Goal: Contribute content

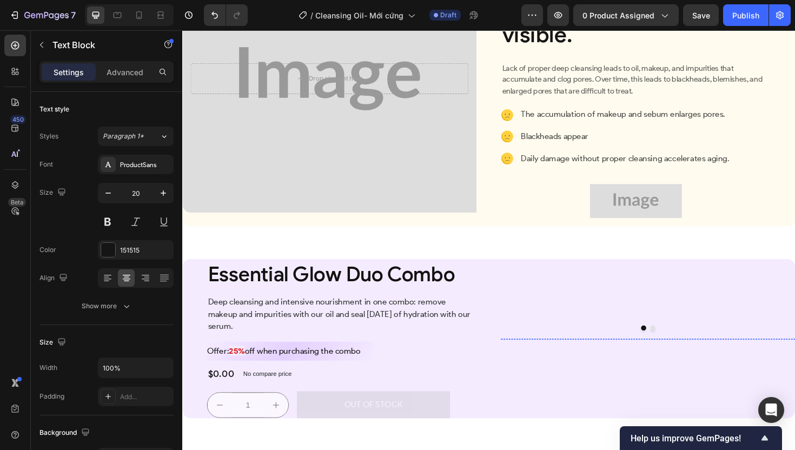
scroll to position [1062, 0]
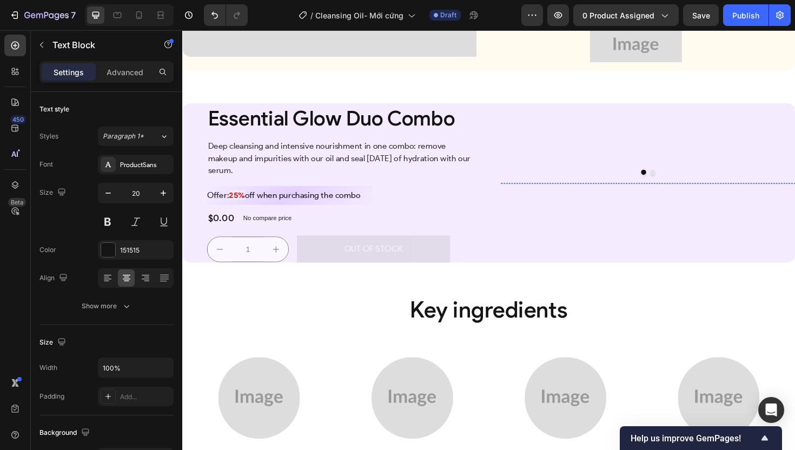
click at [643, 192] on img at bounding box center [674, 192] width 308 height 0
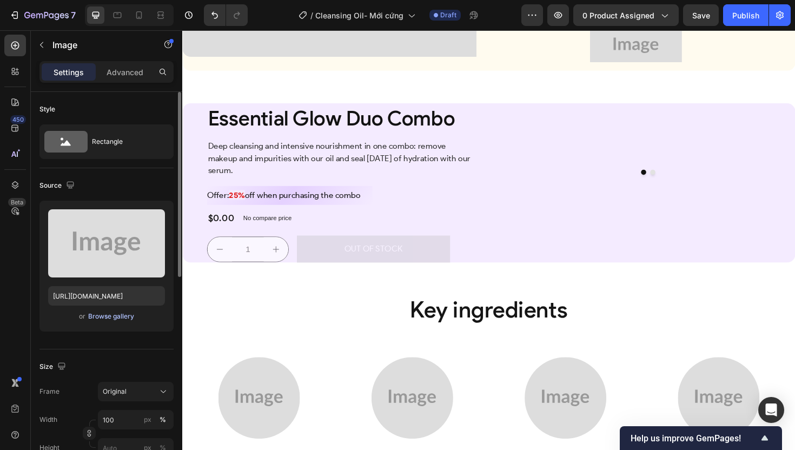
click at [123, 317] on div "Browse gallery" at bounding box center [111, 317] width 46 height 10
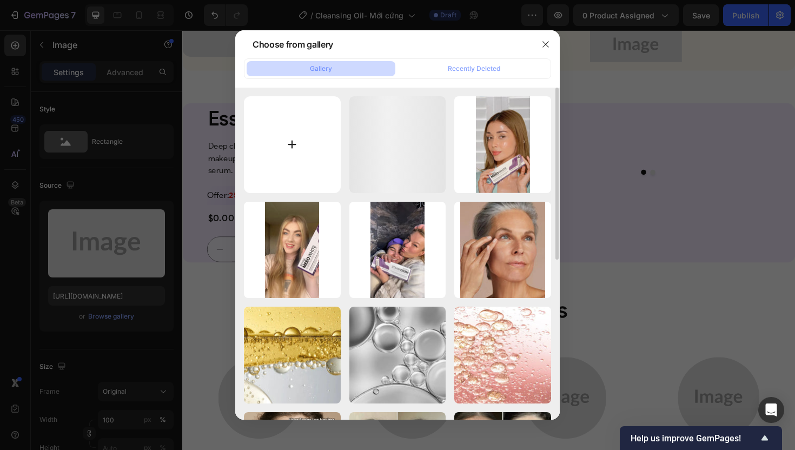
click at [303, 160] on input "file" at bounding box center [292, 144] width 97 height 97
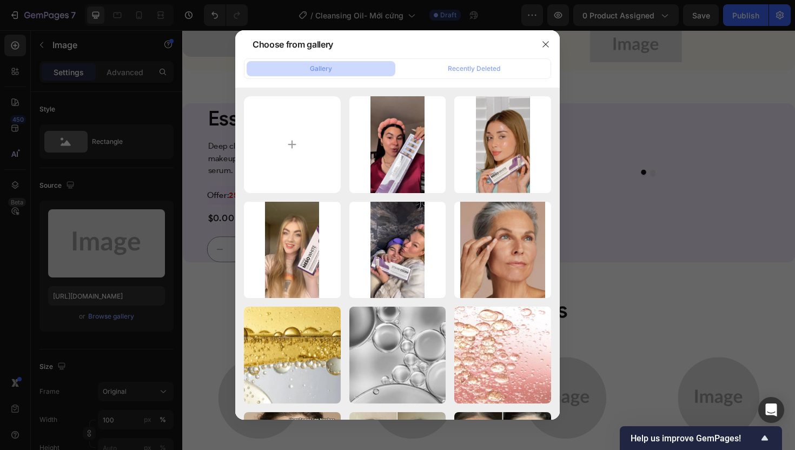
type input "C:\fakepath\gempages_507356051327157127-c1b9d12c-9a2d-4ed0-9c14-7f73ccadd211.we…"
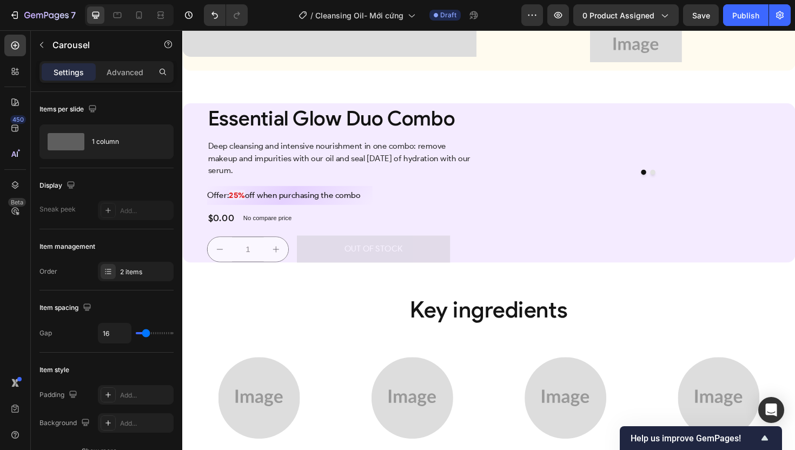
click at [678, 183] on button "Dot" at bounding box center [680, 180] width 5 height 5
click at [643, 192] on img at bounding box center [674, 192] width 308 height 0
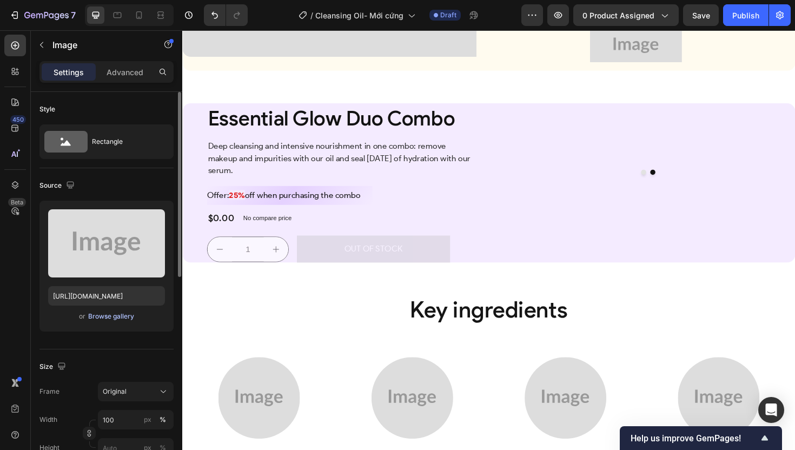
click at [129, 317] on div "Browse gallery" at bounding box center [111, 317] width 46 height 10
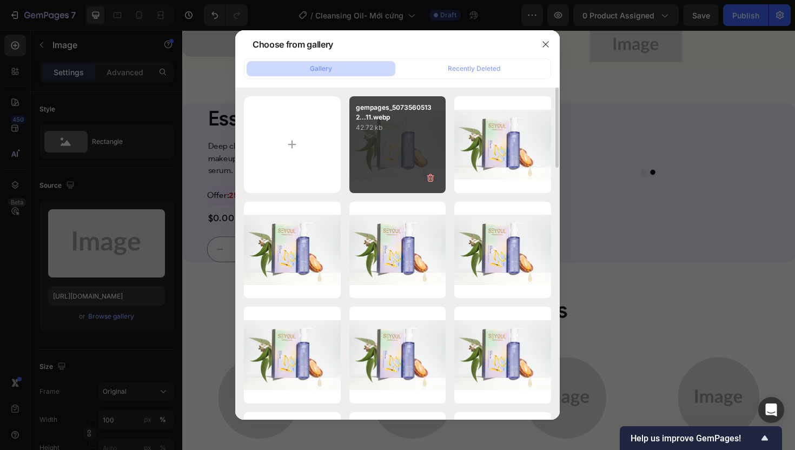
click at [382, 160] on div "gempages_50735605132...11.webp 42.72 kb" at bounding box center [397, 144] width 97 height 97
type input "[URL][DOMAIN_NAME]"
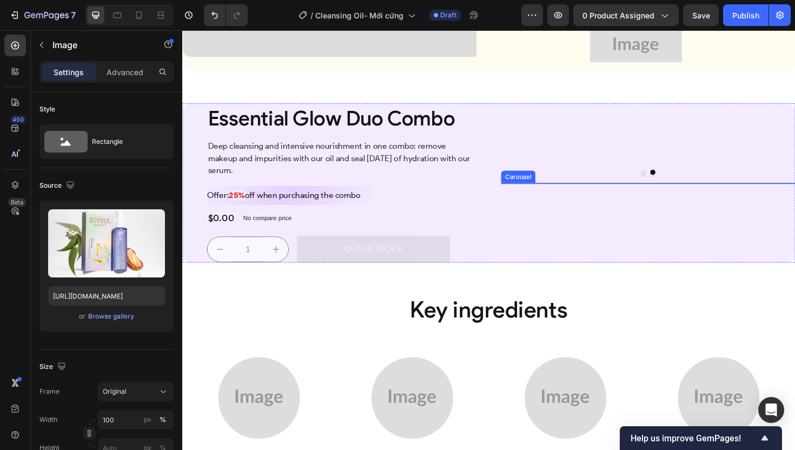
click at [668, 183] on button "Dot" at bounding box center [670, 180] width 5 height 5
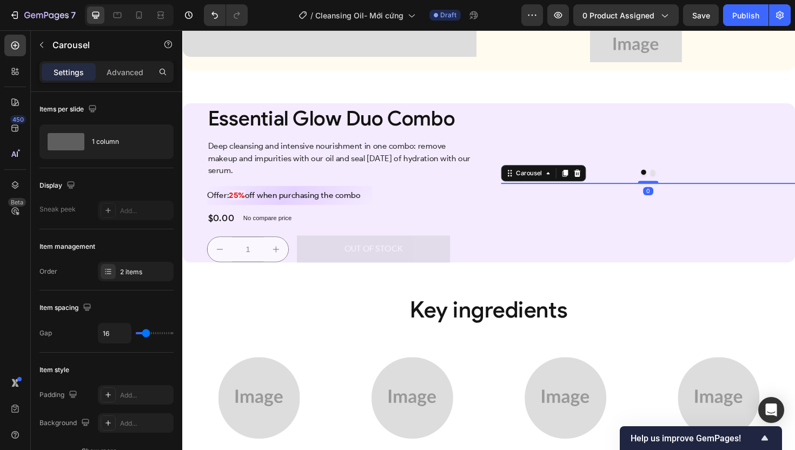
click at [678, 183] on button "Dot" at bounding box center [680, 180] width 5 height 5
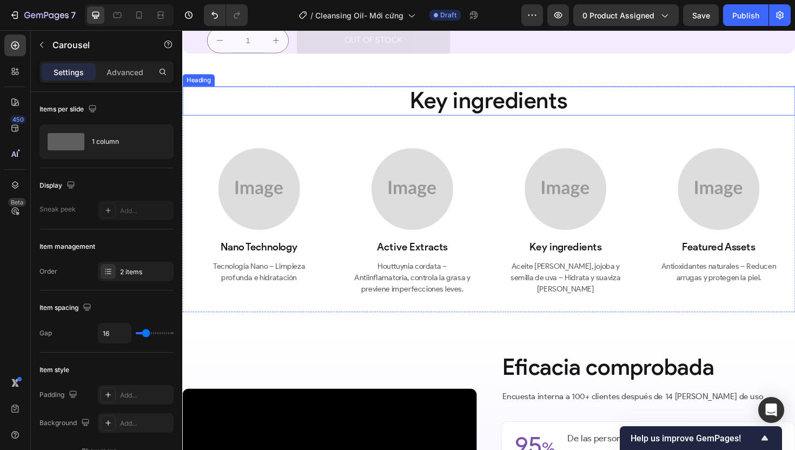
scroll to position [1284, 0]
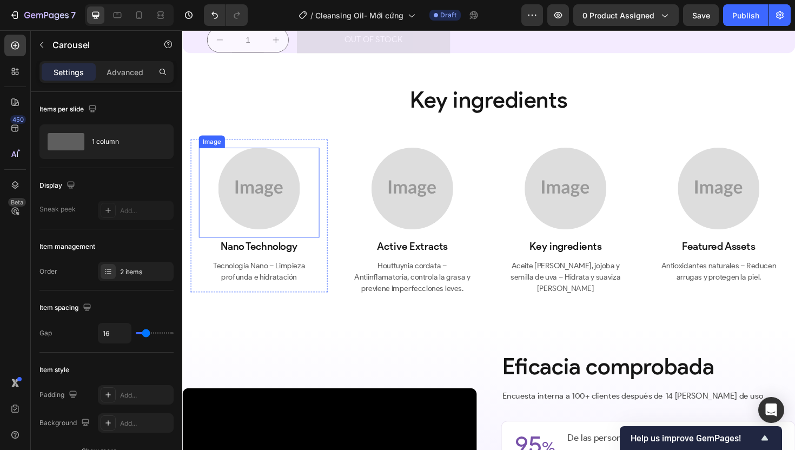
click at [287, 241] on img at bounding box center [263, 198] width 87 height 87
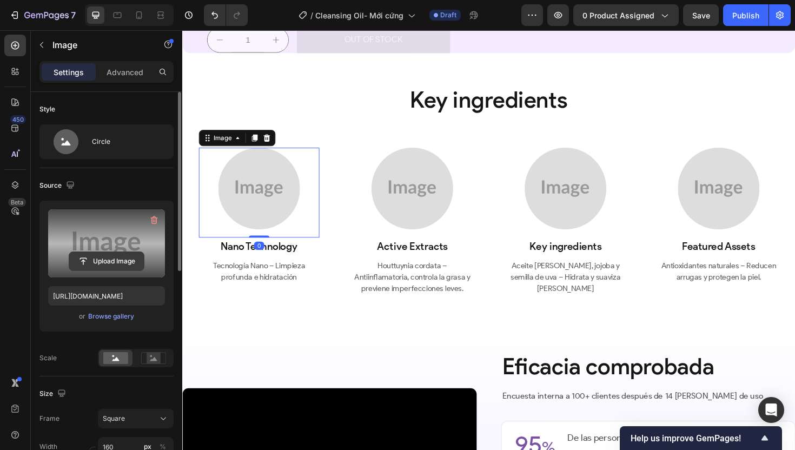
click at [101, 263] on input "file" at bounding box center [106, 261] width 75 height 18
type input "C:\fakepath\gempages_507356051327157127-7e49a662-00bf-4354-bd7d-29c9102be5bc.av…"
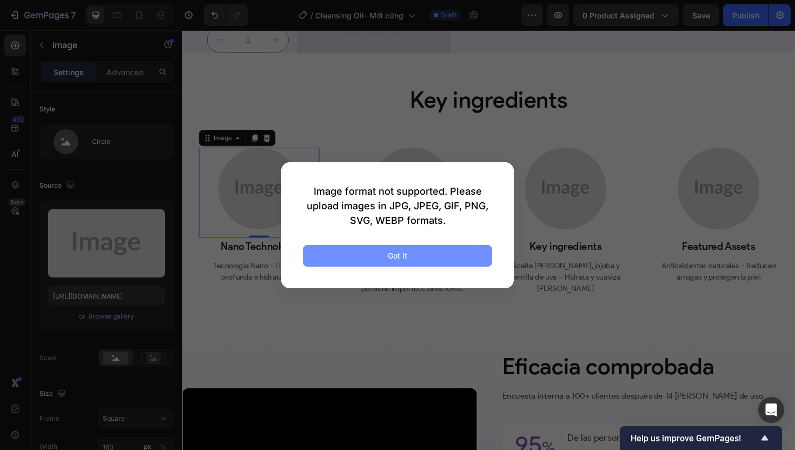
click at [409, 260] on button "Got it" at bounding box center [397, 256] width 189 height 22
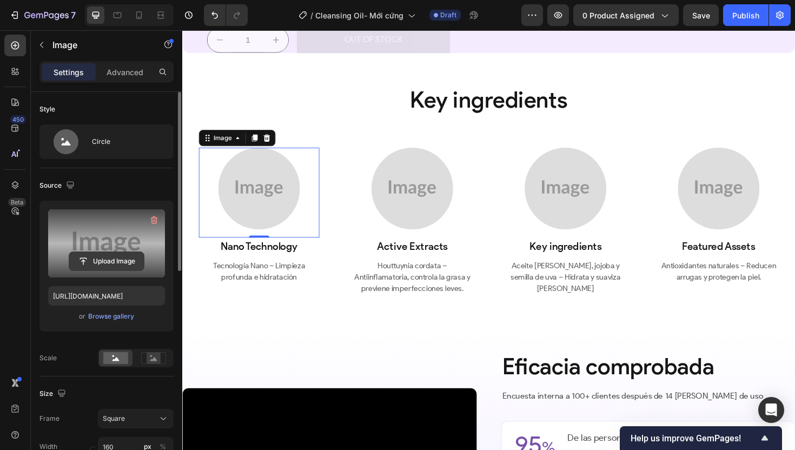
click at [108, 251] on button "Upload Image" at bounding box center [107, 260] width 76 height 19
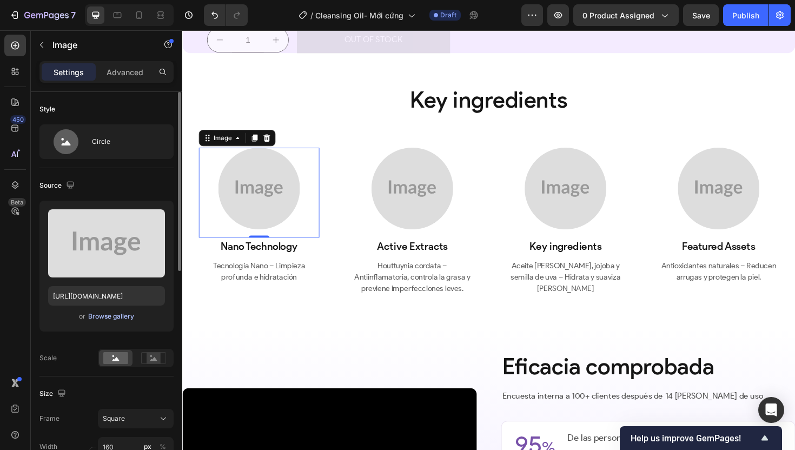
click at [104, 313] on div "Browse gallery" at bounding box center [111, 317] width 46 height 10
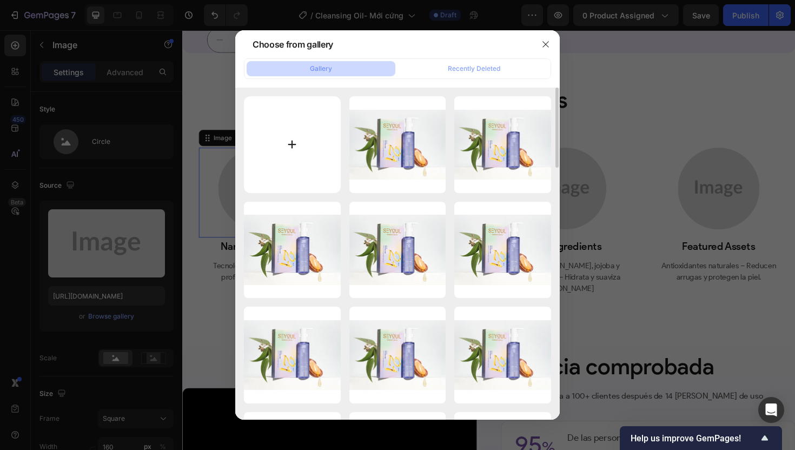
click at [273, 169] on input "file" at bounding box center [292, 144] width 97 height 97
type input "C:\fakepath\gempages_507356051327157127-7fa97ebb-9a38-480f-97c4-b89255983701.av…"
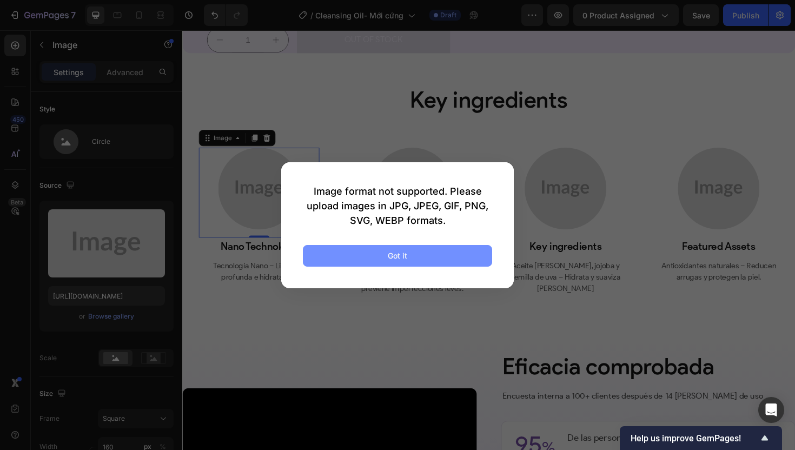
click at [400, 254] on div "Got it" at bounding box center [397, 255] width 19 height 11
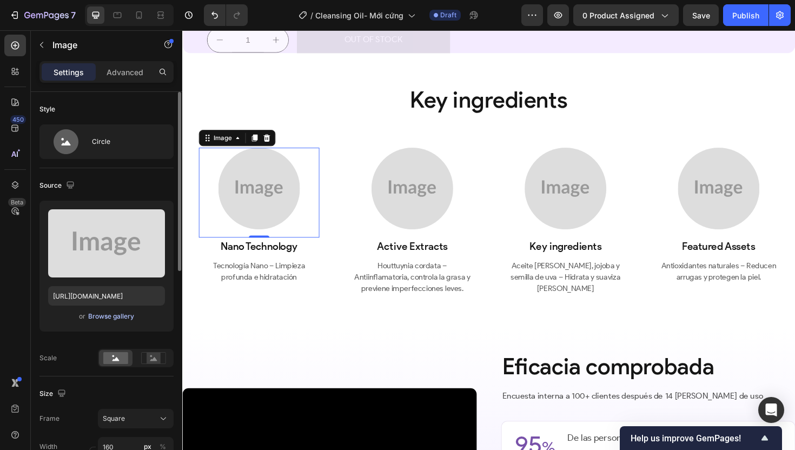
click at [117, 313] on div "Browse gallery" at bounding box center [111, 317] width 46 height 10
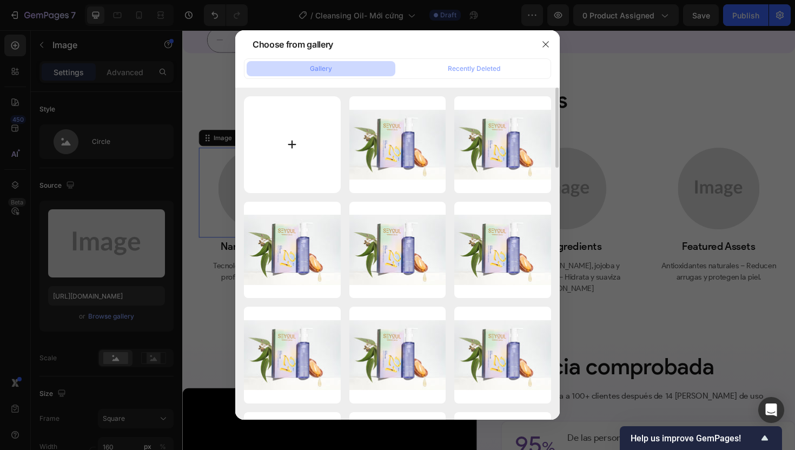
click at [296, 142] on input "file" at bounding box center [292, 144] width 97 height 97
type input "C:\fakepath\gempages_507356051327157127-7e49a662-00bf-4354-bd7d-29c9102be5bc.we…"
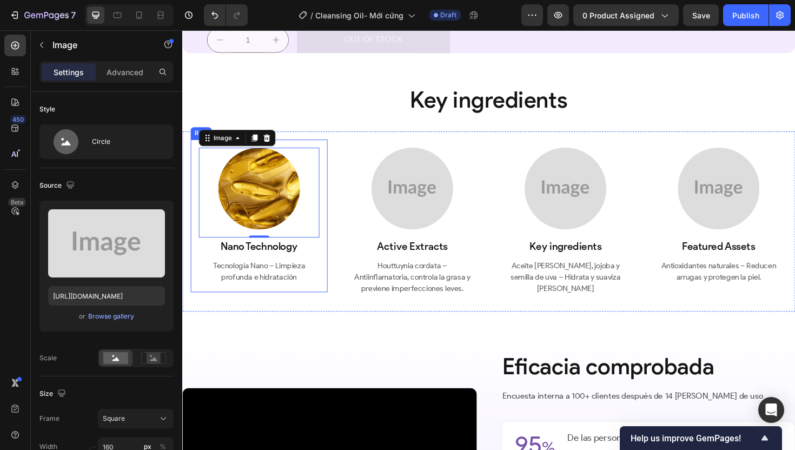
click at [401, 241] on img at bounding box center [425, 198] width 87 height 87
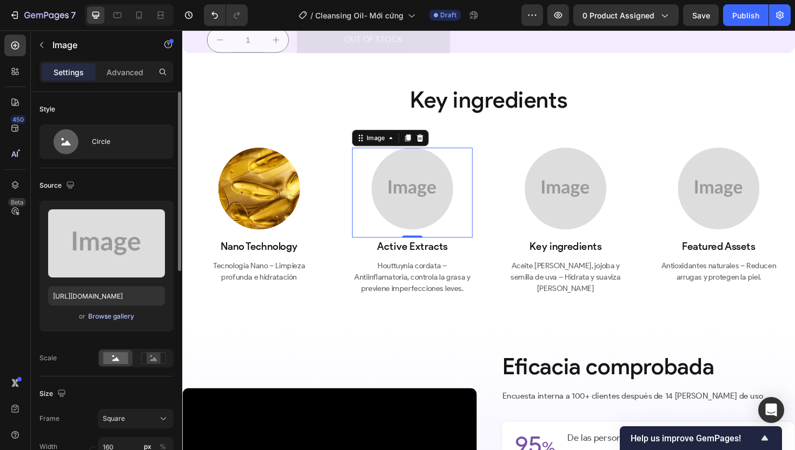
click at [122, 315] on div "Browse gallery" at bounding box center [111, 317] width 46 height 10
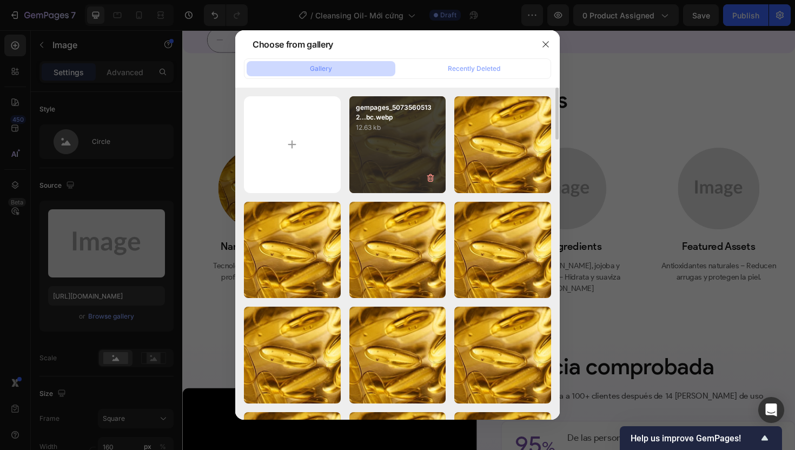
click at [387, 156] on div "gempages_50735605132...bc.webp 12.63 kb" at bounding box center [397, 144] width 97 height 97
type input "[URL][DOMAIN_NAME]"
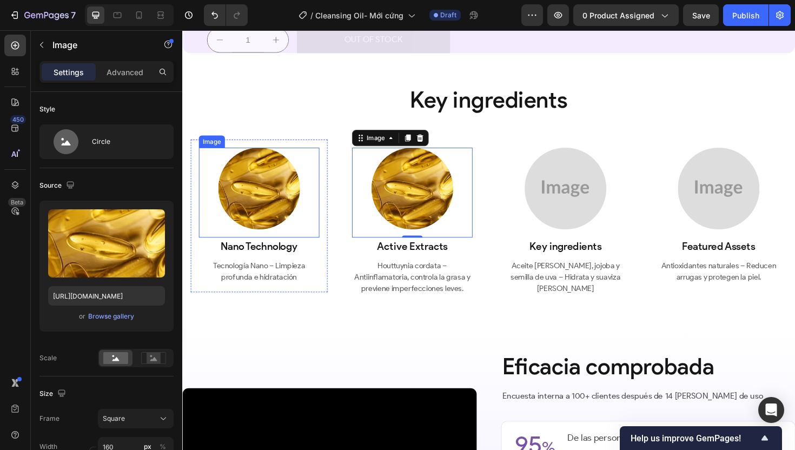
click at [260, 241] on img at bounding box center [263, 198] width 87 height 87
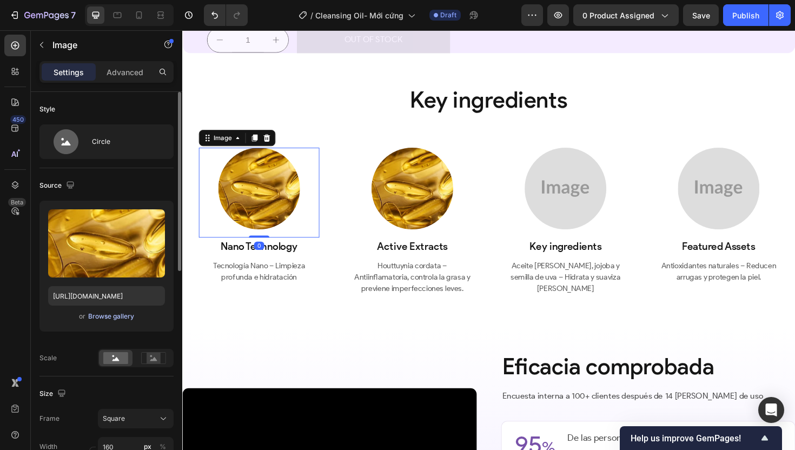
click at [107, 315] on div "Browse gallery" at bounding box center [111, 317] width 46 height 10
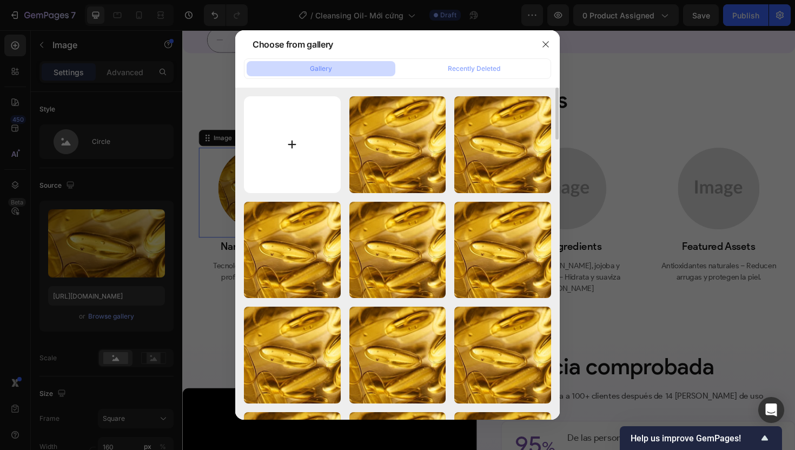
click at [283, 144] on input "file" at bounding box center [292, 144] width 97 height 97
type input "C:\fakepath\gempages_507356051327157127-7fa97ebb-9a38-480f-97c4-b89255983701.we…"
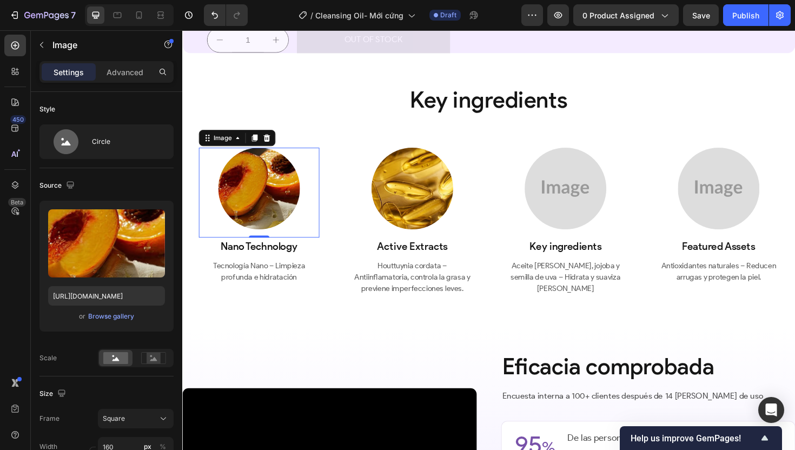
type input "[URL][DOMAIN_NAME]"
click at [568, 241] on img at bounding box center [588, 198] width 87 height 87
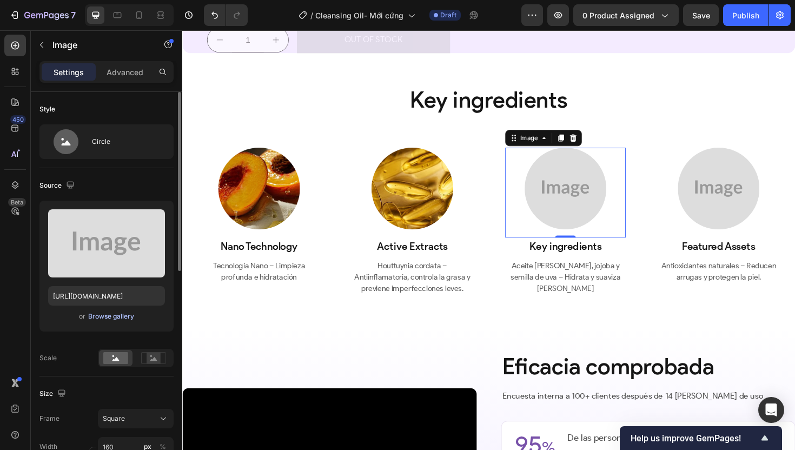
click at [112, 316] on div "Browse gallery" at bounding box center [111, 317] width 46 height 10
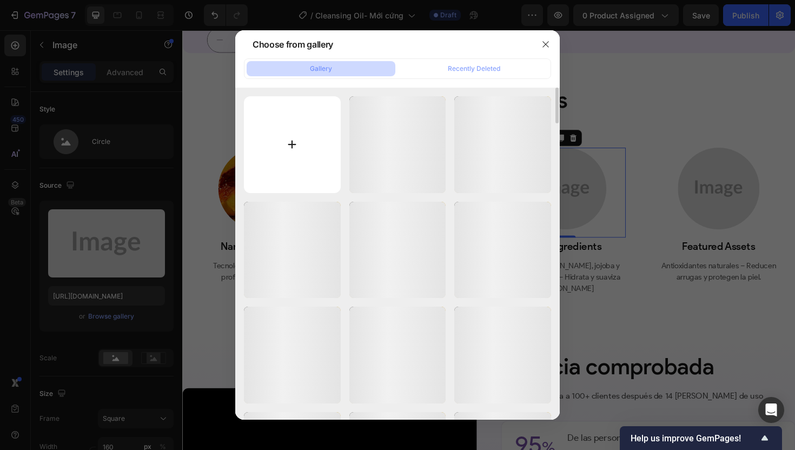
click at [317, 137] on input "file" at bounding box center [292, 144] width 97 height 97
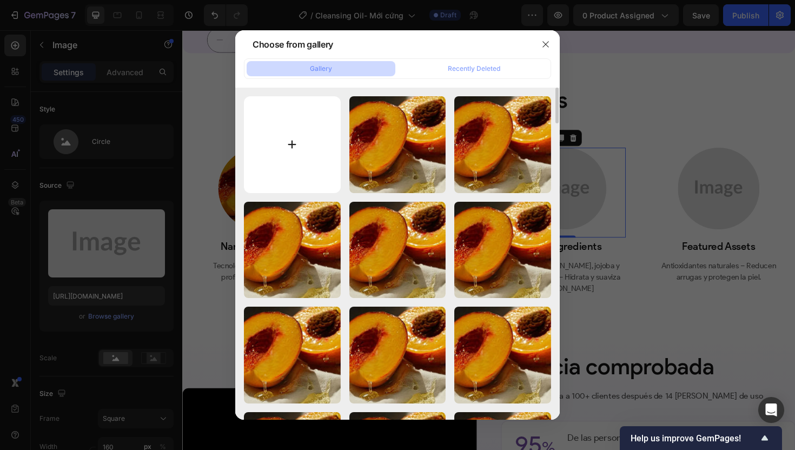
type input "C:\fakepath\gempages_507356051327157127-db3649d1-669e-4007-bc4c-65a4ee70f094.we…"
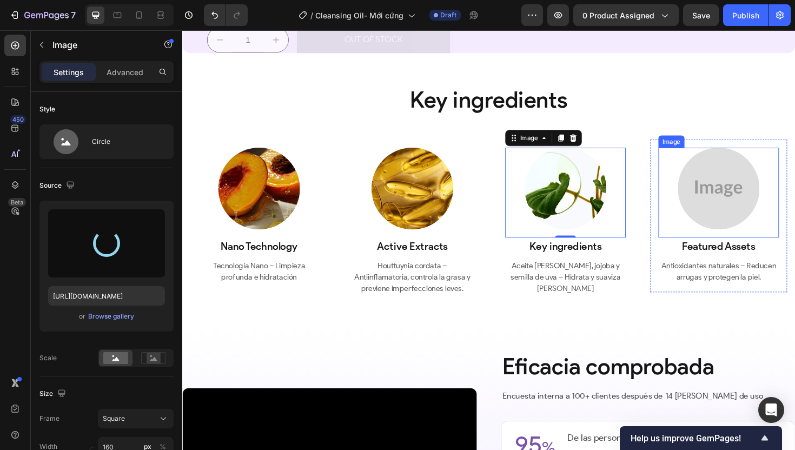
click at [741, 241] on img at bounding box center [750, 198] width 87 height 87
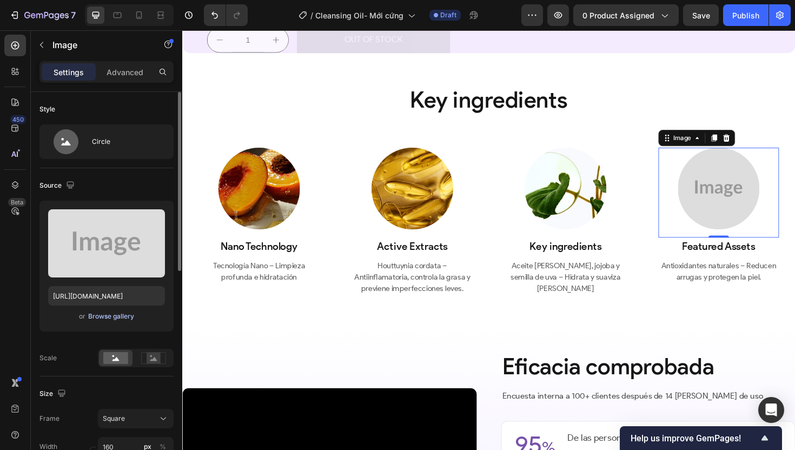
click at [116, 315] on div "Browse gallery" at bounding box center [111, 317] width 46 height 10
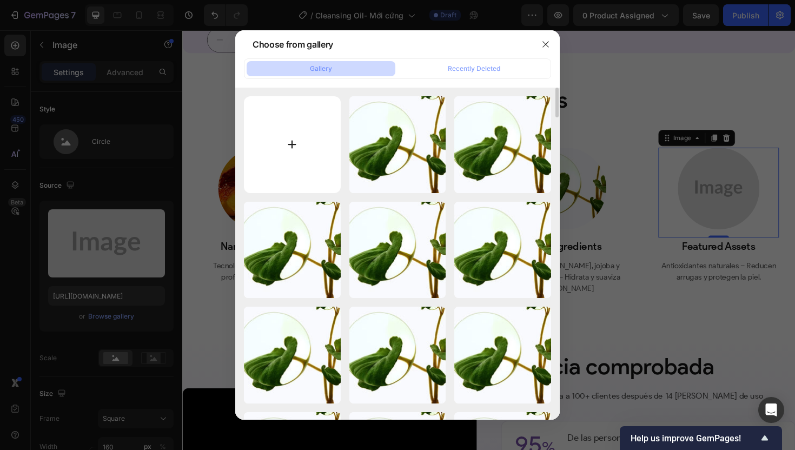
click at [301, 147] on input "file" at bounding box center [292, 144] width 97 height 97
type input "C:\fakepath\gempages_507356051327157127-4421b761-4a22-4f76-8a52-31abf7a1dec1.we…"
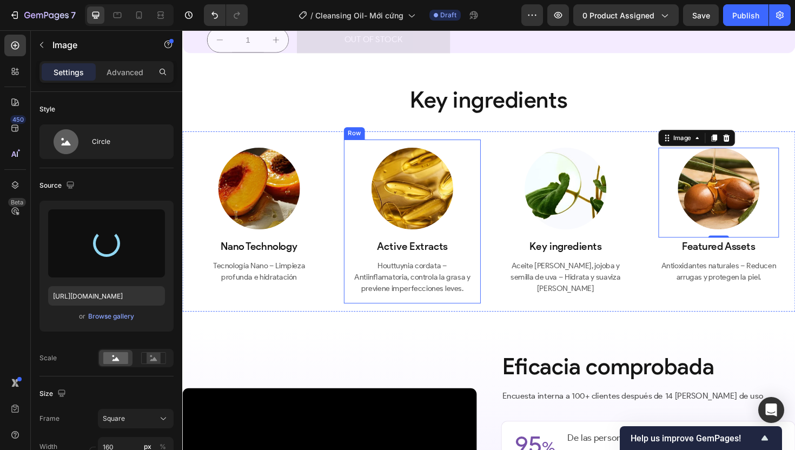
type input "[URL][DOMAIN_NAME]"
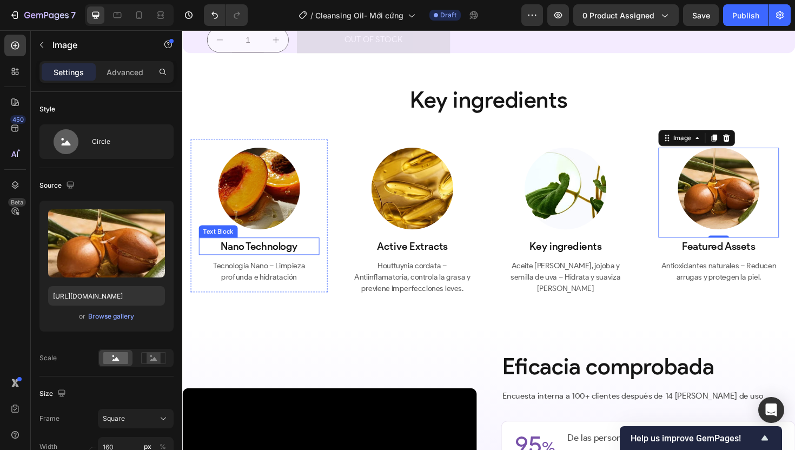
click at [247, 298] on p "Tecnología Nano – Limpieza profunda e hidratación" at bounding box center [263, 286] width 125 height 24
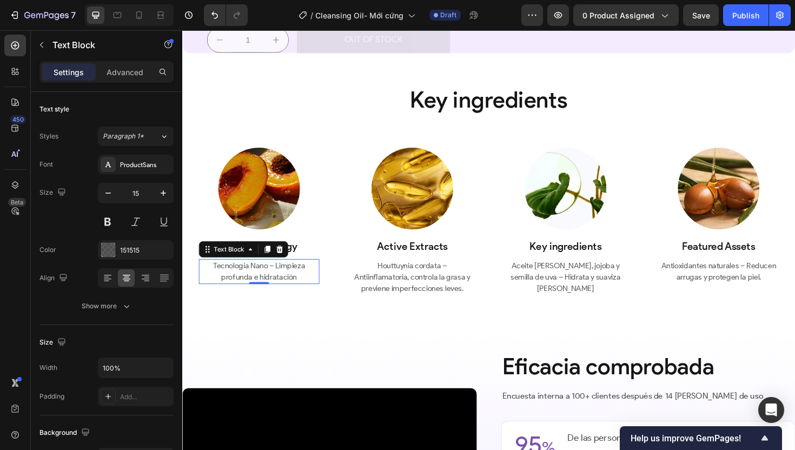
click at [247, 298] on p "Tecnología Nano – Limpieza profunda e hidratación" at bounding box center [263, 286] width 125 height 24
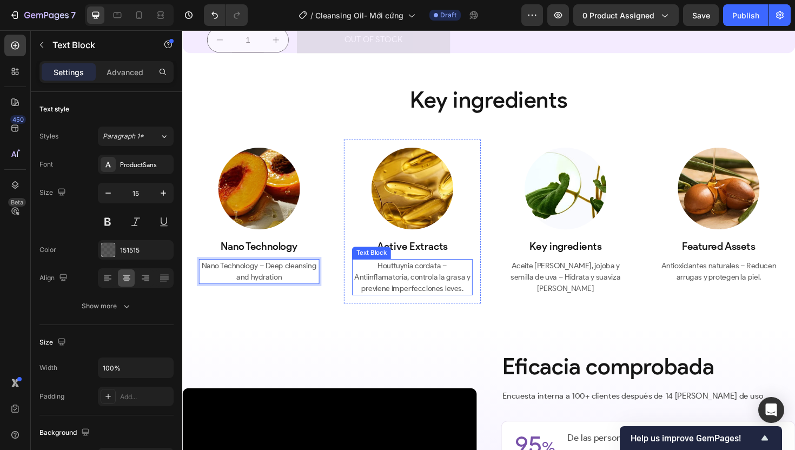
click at [429, 310] on p "Houttuynia cordata – Antiinflamatoria, controla la grasa y previene imperfeccio…" at bounding box center [425, 292] width 125 height 37
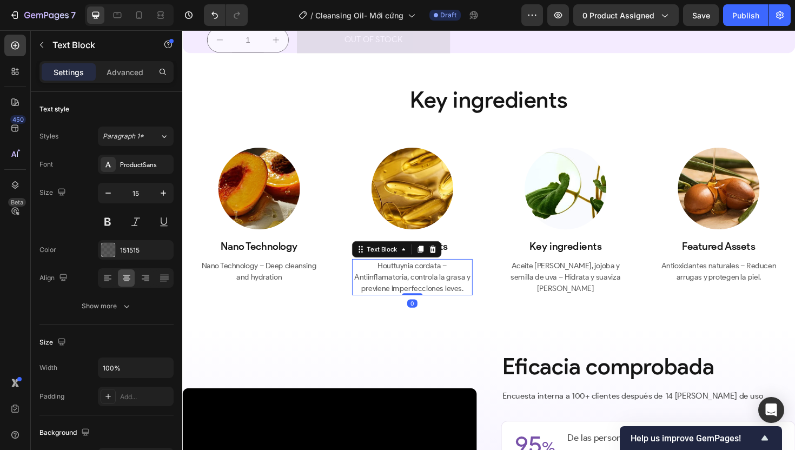
click at [429, 310] on p "Houttuynia cordata – Antiinflamatoria, controla la grasa y previene imperfeccio…" at bounding box center [425, 292] width 125 height 37
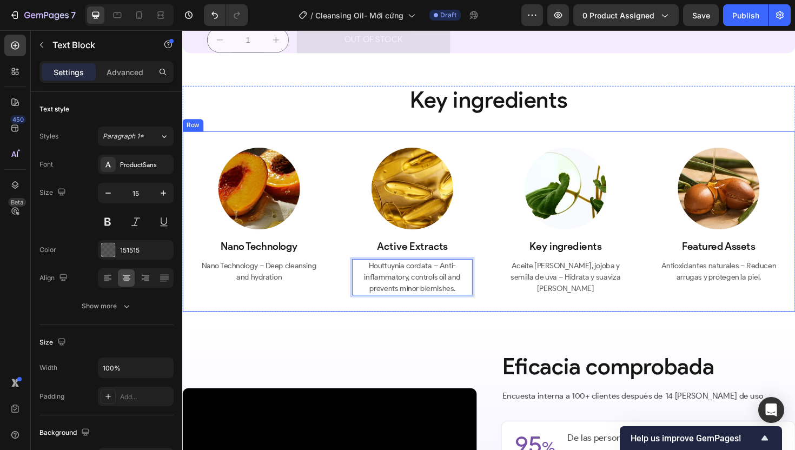
click at [580, 310] on p "Aceite [PERSON_NAME], jojoba y semilla de uva – Hidrata y suaviza [PERSON_NAME]" at bounding box center [587, 292] width 125 height 37
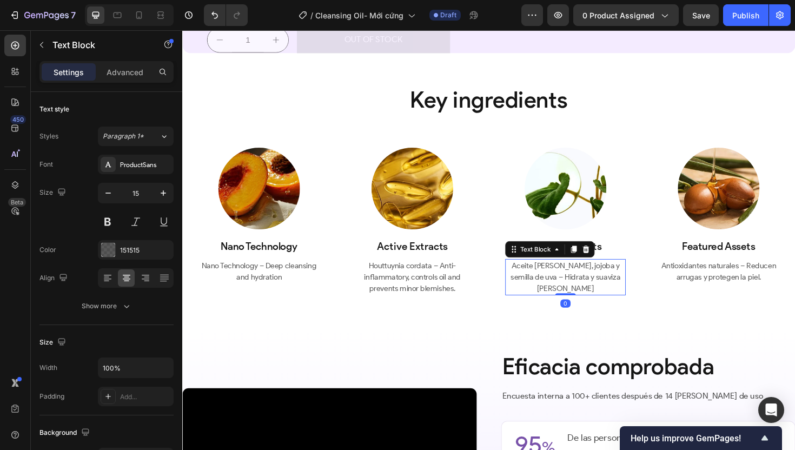
click at [580, 310] on p "Aceite [PERSON_NAME], jojoba y semilla de uva – Hidrata y suaviza [PERSON_NAME]" at bounding box center [587, 292] width 125 height 37
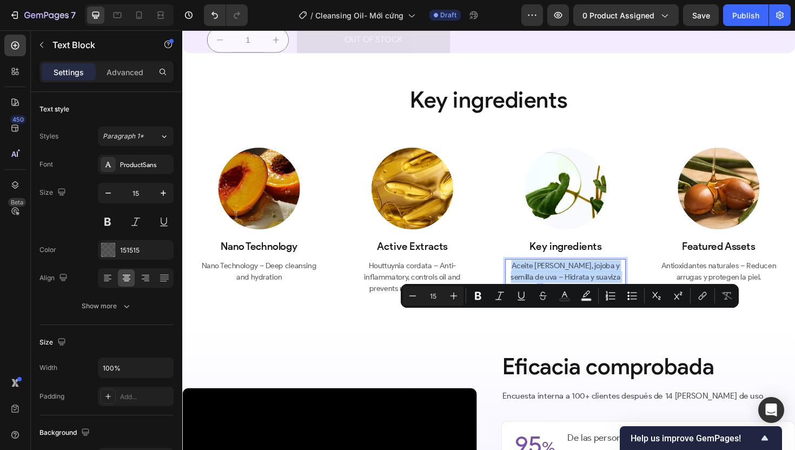
copy p "Aceite [PERSON_NAME], jojoba y semilla de uva – Hidrata y suaviza [PERSON_NAME]"
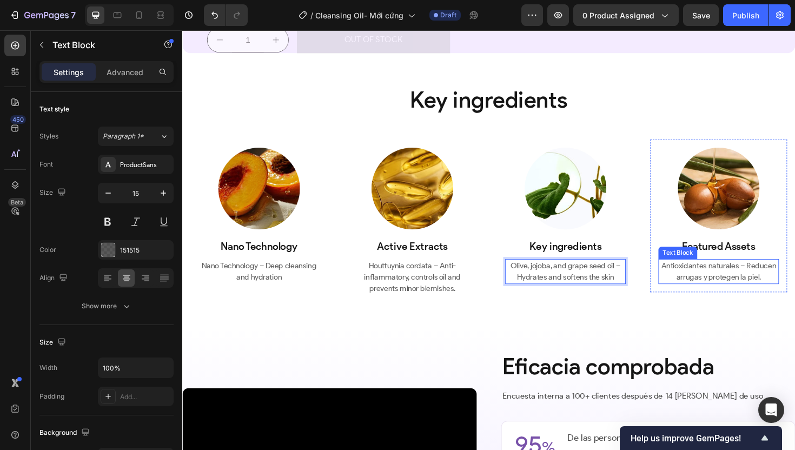
click at [736, 298] on p "Antioxidantes naturales – Reducen arrugas y protegen la piel." at bounding box center [749, 286] width 125 height 24
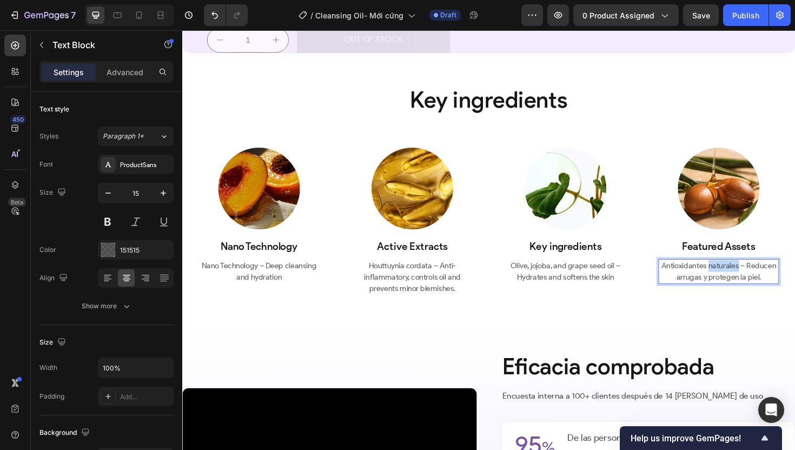
click at [736, 298] on p "Antioxidantes naturales – Reducen arrugas y protegen la piel." at bounding box center [749, 286] width 125 height 24
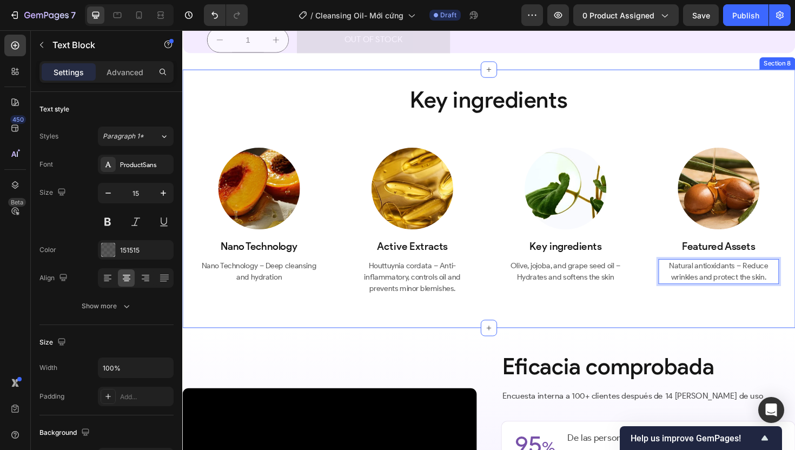
click at [639, 346] on div "Key ingredients Heading Image Tecnología Nano Text Block Tecnología Nano – Limp…" at bounding box center [506, 209] width 649 height 274
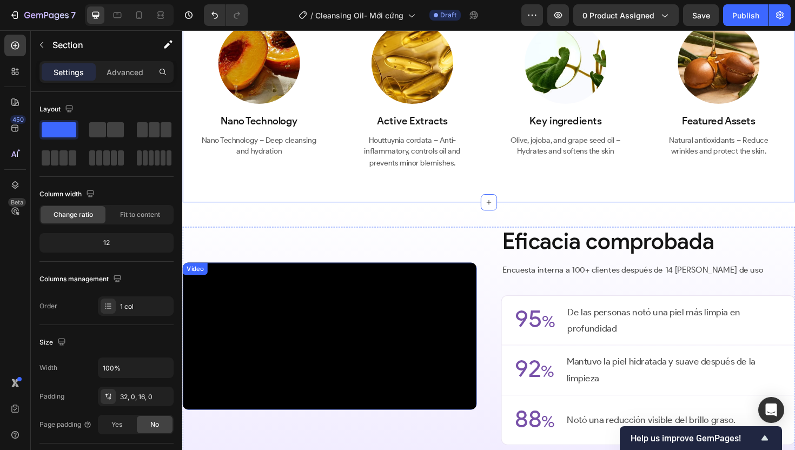
scroll to position [1604, 0]
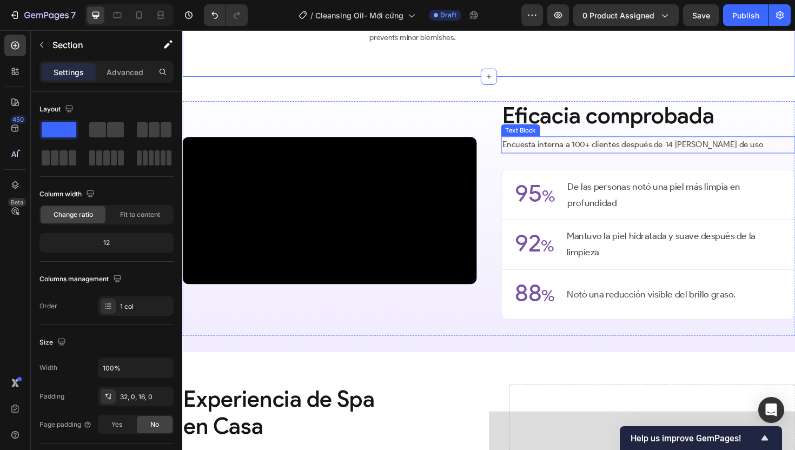
click at [654, 136] on h2 "Eficacia comprobada" at bounding box center [676, 120] width 312 height 31
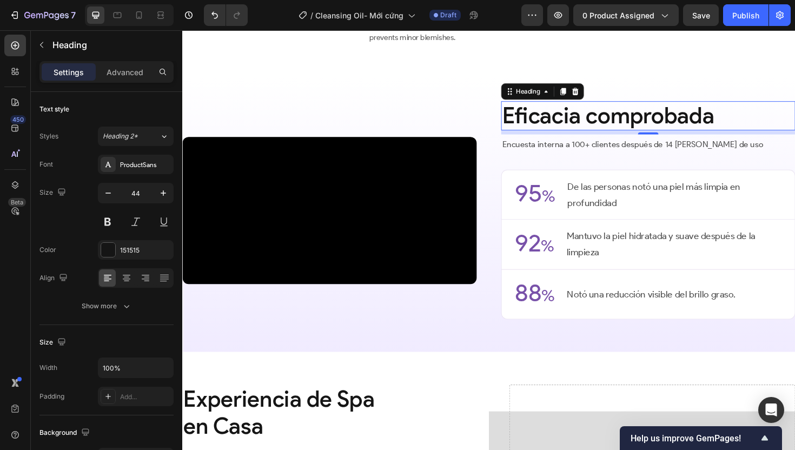
click at [654, 136] on h2 "Eficacia comprobada" at bounding box center [676, 120] width 312 height 31
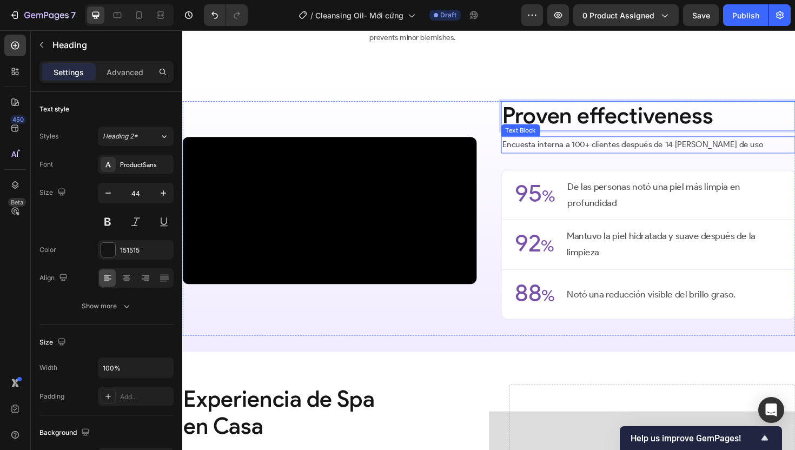
click at [582, 160] on p "Encuesta interna a 100+ clientes después de 14 [PERSON_NAME] de uso" at bounding box center [675, 152] width 309 height 16
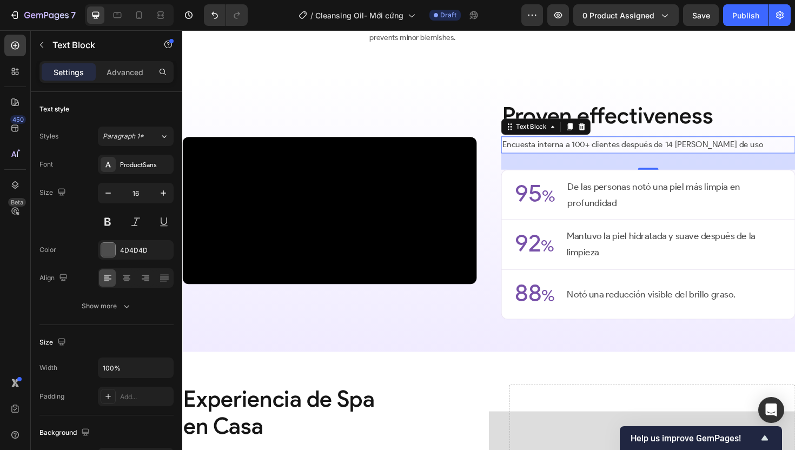
click at [582, 160] on p "Encuesta interna a 100+ clientes después de 14 [PERSON_NAME] de uso" at bounding box center [675, 152] width 309 height 16
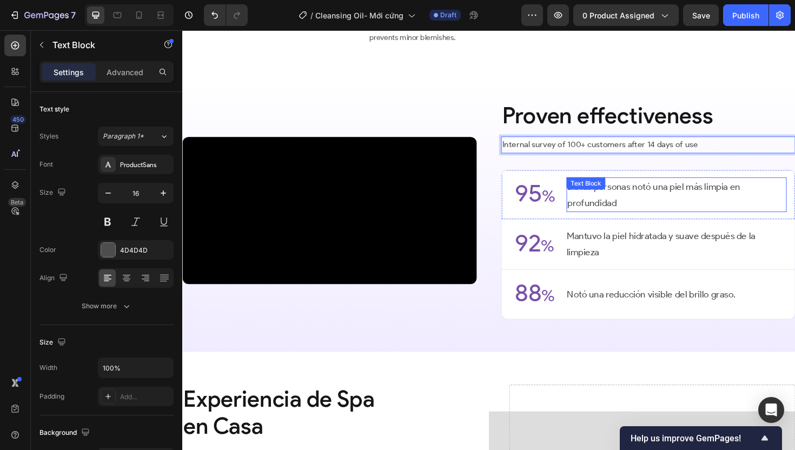
click at [647, 222] on p "De las personas notó una piel más limpia en profundidad" at bounding box center [705, 204] width 231 height 35
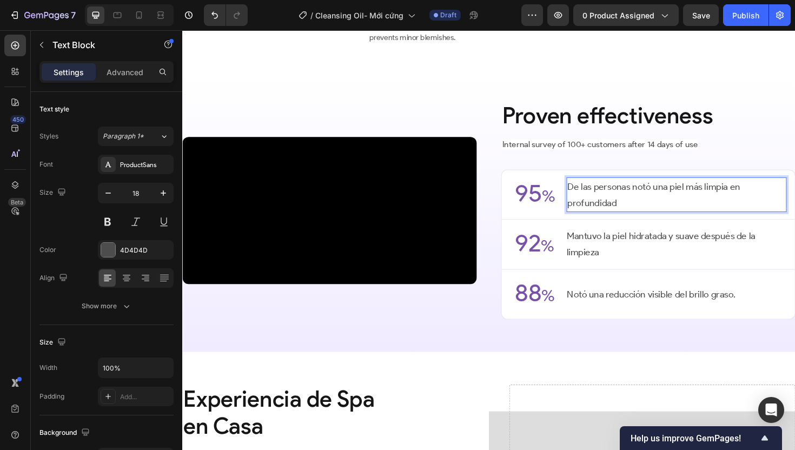
scroll to position [1613, 0]
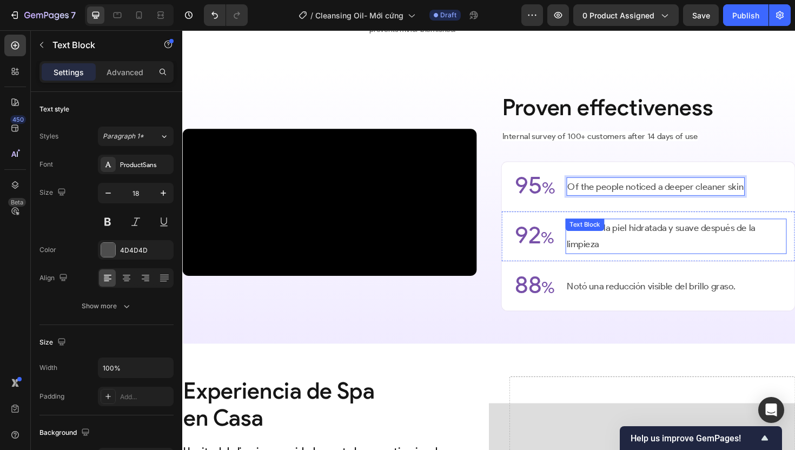
click at [600, 266] on p "Mantuvo la piel hidratada y suave después de la limpieza" at bounding box center [705, 248] width 232 height 35
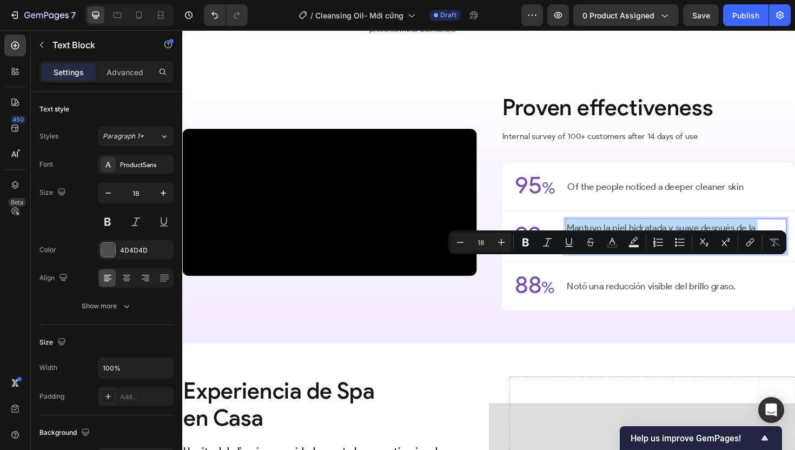
scroll to position [1621, 0]
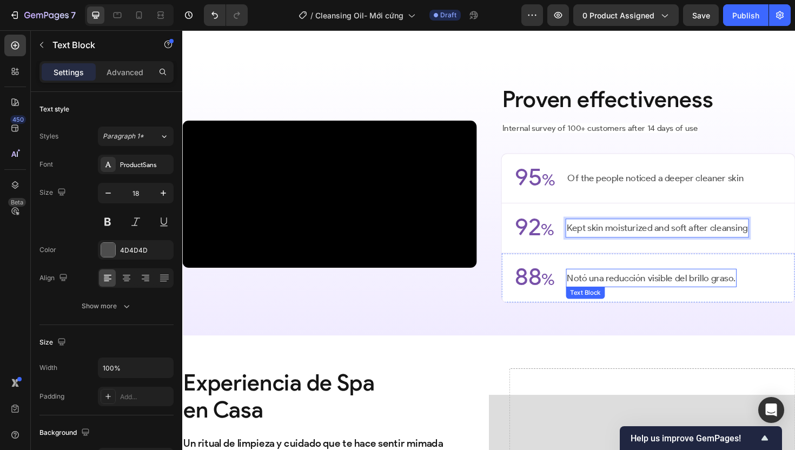
click at [641, 301] on p "Notó una reducción visible del brillo graso." at bounding box center [679, 292] width 178 height 17
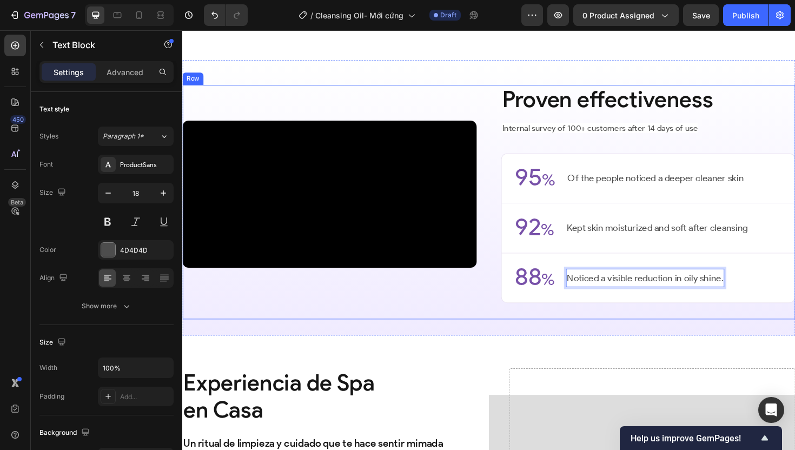
click at [559, 319] on div "Proven effectiveness Heading Internal survey of 100+ customers after 14 days of…" at bounding box center [676, 203] width 312 height 231
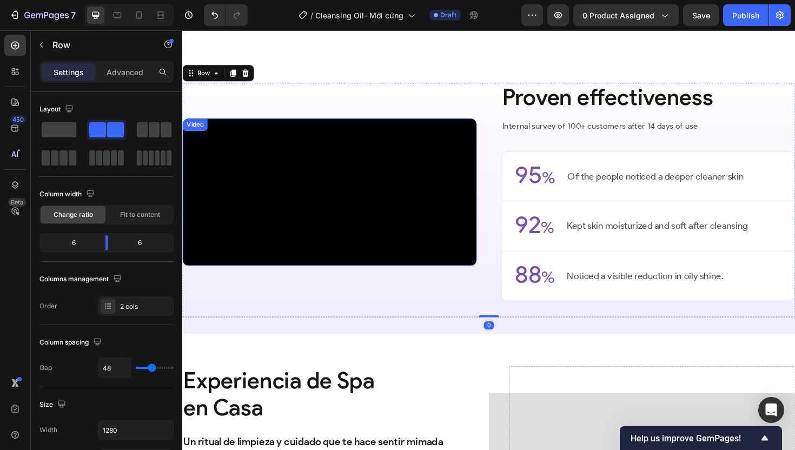
scroll to position [1978, 0]
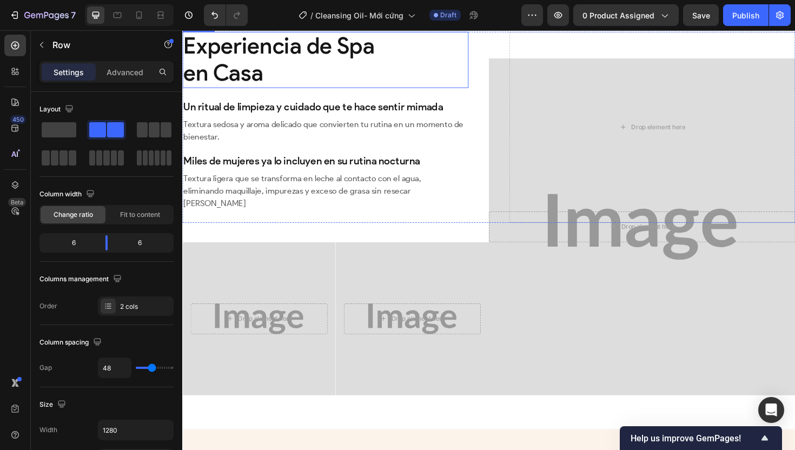
click at [244, 91] on h2 "Experiencia de Spa en Casa" at bounding box center [333, 61] width 303 height 59
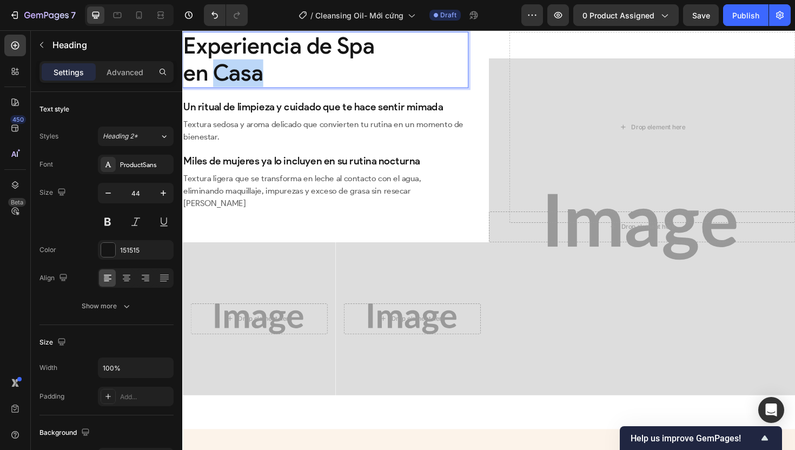
click at [244, 91] on h2 "Experiencia de Spa en Casa" at bounding box center [333, 61] width 303 height 59
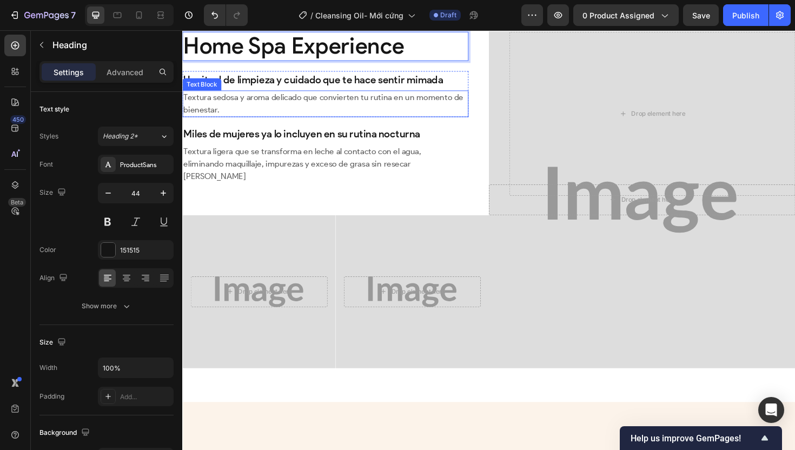
click at [340, 121] on p "Textura sedosa y aroma delicado que convierten tu rutina en un momento de biene…" at bounding box center [333, 108] width 301 height 26
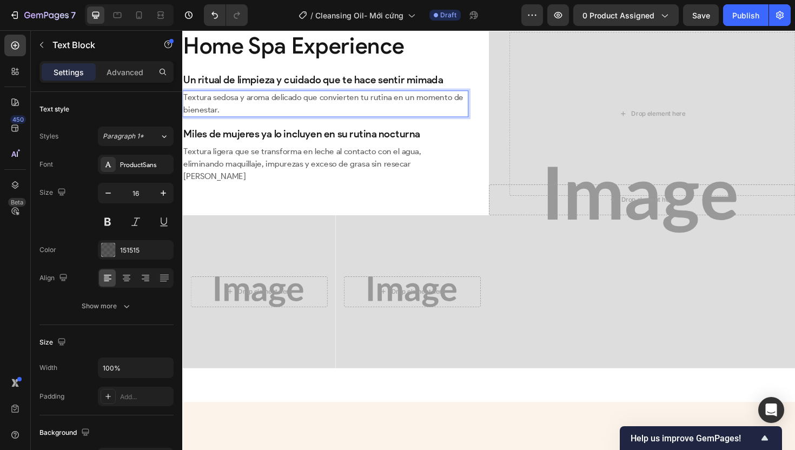
click at [340, 121] on p "Textura sedosa y aroma delicado que convierten tu rutina en un momento de biene…" at bounding box center [333, 108] width 301 height 26
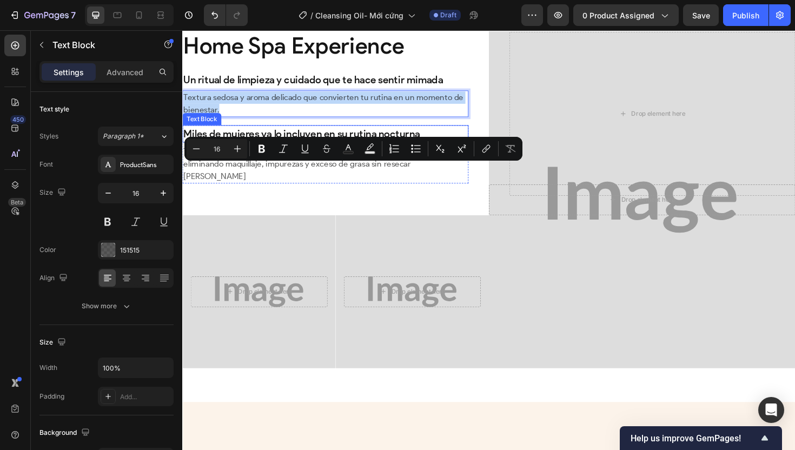
click at [342, 148] on p "Miles de mujeres ya lo incluyen en su rutina nocturna" at bounding box center [333, 140] width 301 height 16
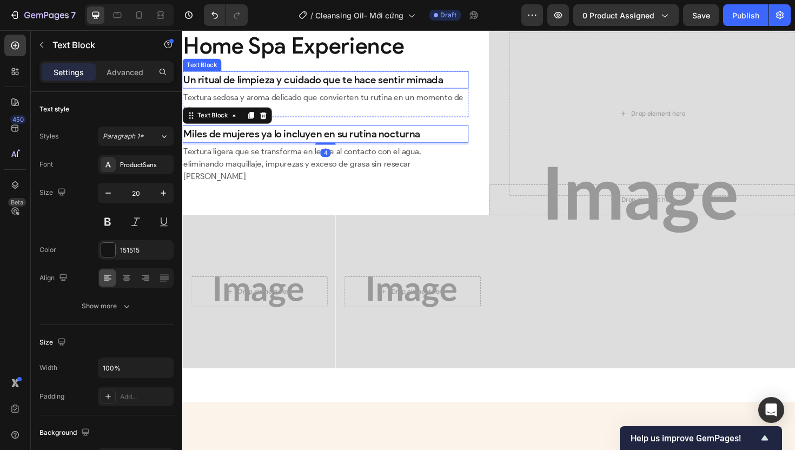
click at [336, 91] on p "Un ritual de limpieza y cuidado que te hace sentir mimada" at bounding box center [333, 83] width 301 height 16
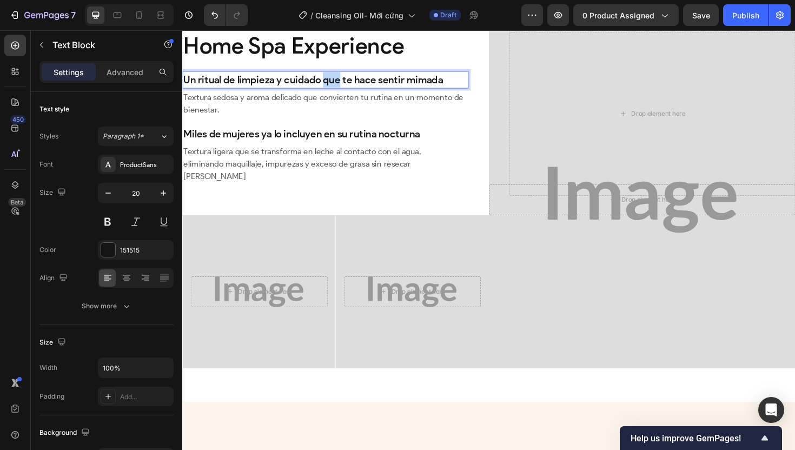
click at [336, 91] on p "Un ritual de limpieza y cuidado que te hace sentir mimada" at bounding box center [333, 83] width 301 height 16
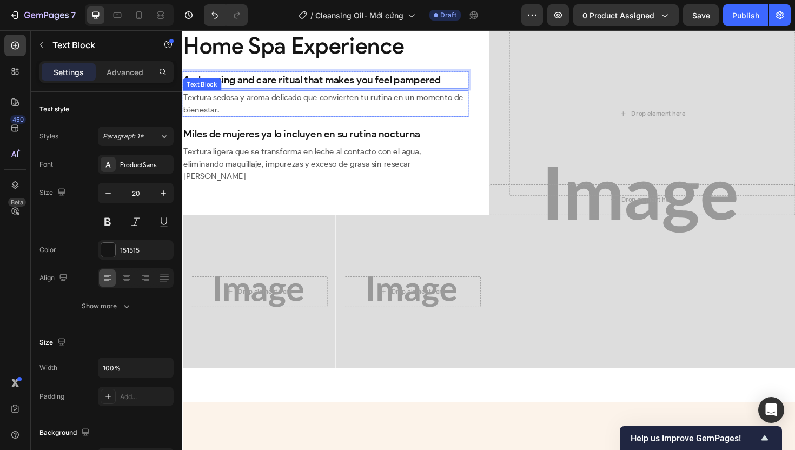
click at [264, 121] on p "Textura sedosa y aroma delicado que convierten tu rutina en un momento de biene…" at bounding box center [333, 108] width 301 height 26
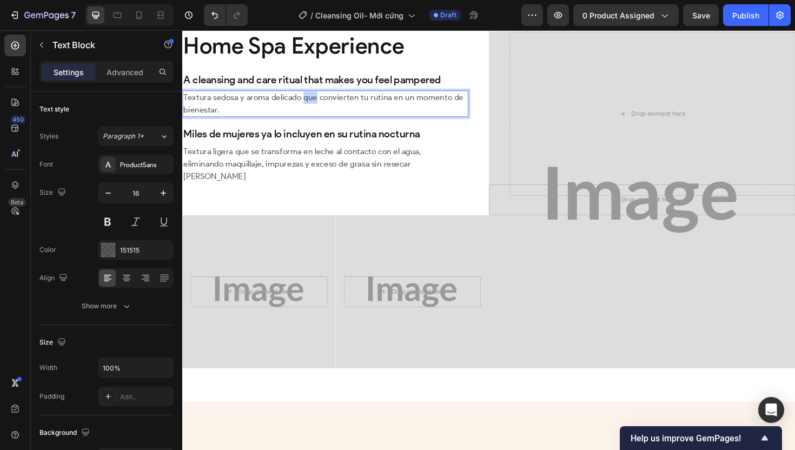
click at [309, 121] on p "Textura sedosa y aroma delicado que convierten tu rutina en un momento de biene…" at bounding box center [333, 108] width 301 height 26
click at [282, 148] on p "Miles de mujeres ya lo incluyen en su rutina nocturna" at bounding box center [333, 140] width 301 height 16
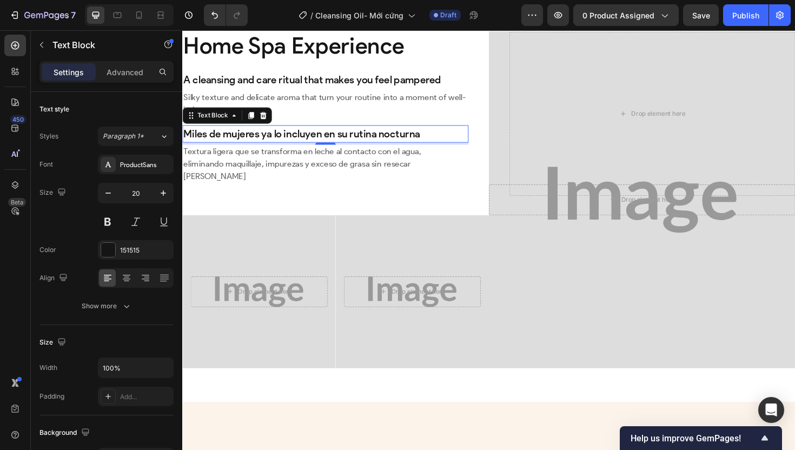
click at [279, 148] on p "Miles de mujeres ya lo incluyen en su rutina nocturna" at bounding box center [333, 140] width 301 height 16
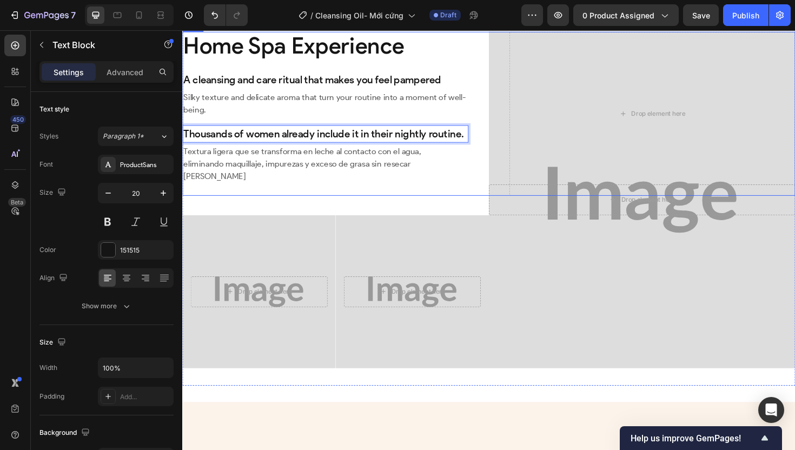
click at [297, 191] on p "eliminando maquillaje, impurezas y exceso de grasa sin resecar [PERSON_NAME]" at bounding box center [333, 178] width 301 height 26
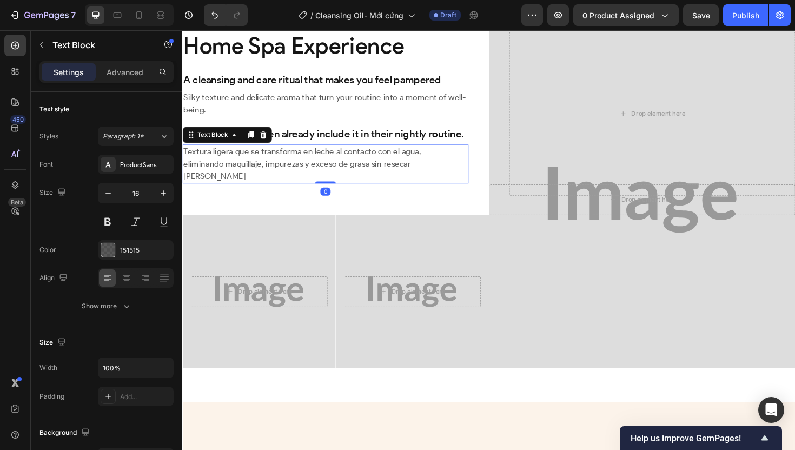
click at [297, 191] on p "eliminando maquillaje, impurezas y exceso de grasa sin resecar [PERSON_NAME]" at bounding box center [333, 178] width 301 height 26
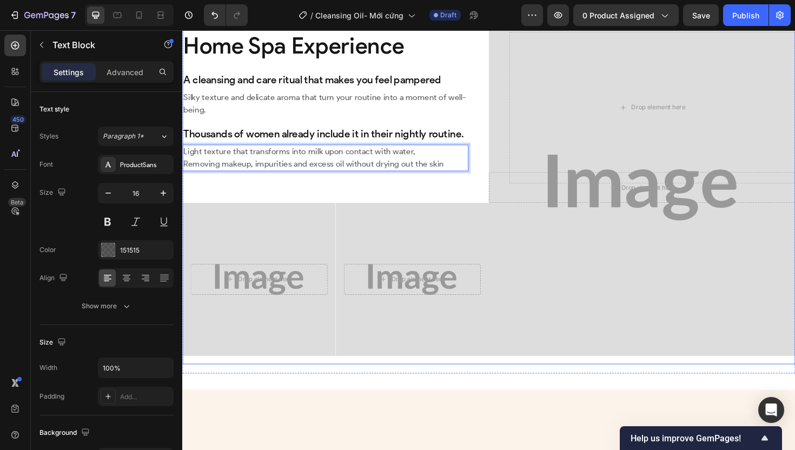
click at [390, 287] on div "Drop element here Hero Banner Drop element here Hero Banner Row" at bounding box center [344, 196] width 324 height 357
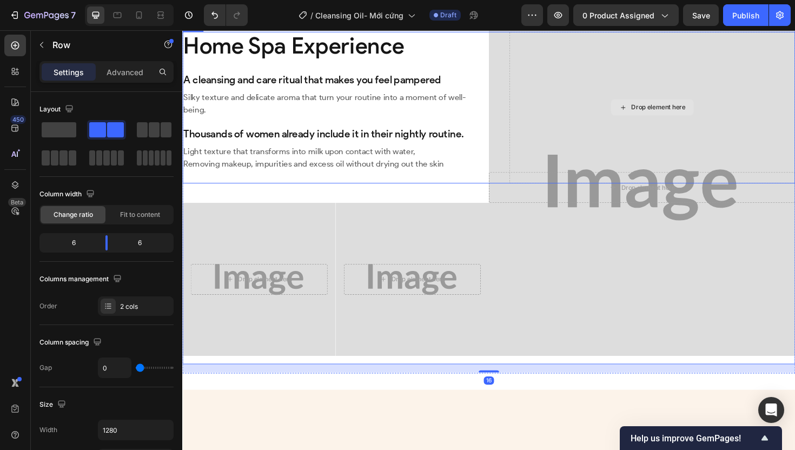
click at [641, 193] on div "Drop element here" at bounding box center [679, 112] width 303 height 161
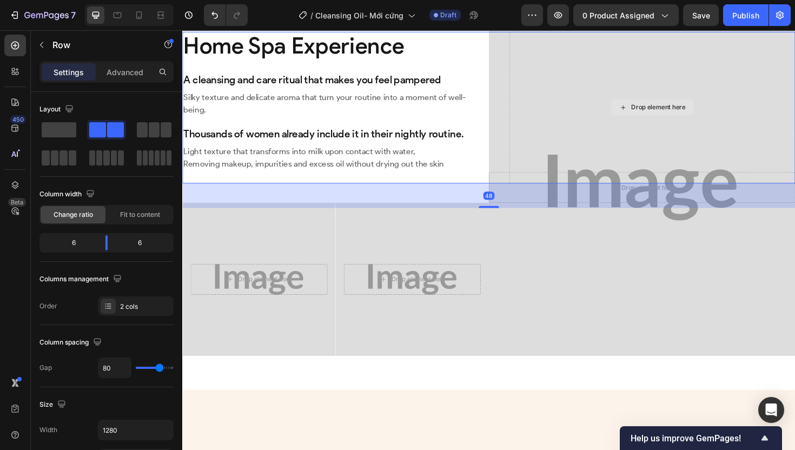
click at [608, 161] on div "Drop element here" at bounding box center [679, 112] width 303 height 161
click at [558, 161] on div "Drop element here" at bounding box center [679, 112] width 303 height 161
click at [601, 193] on div "Drop element here" at bounding box center [679, 112] width 303 height 161
click at [463, 148] on p "Thousands of women already include it in their nightly routine." at bounding box center [333, 140] width 301 height 16
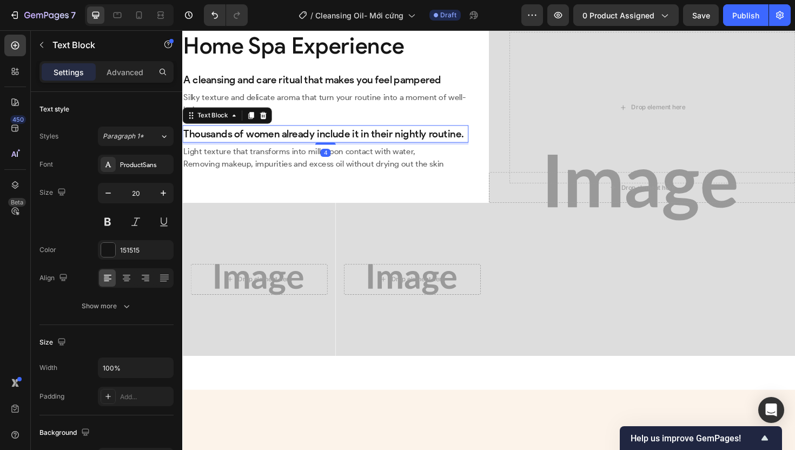
click at [566, 193] on div "Drop element here" at bounding box center [679, 112] width 303 height 161
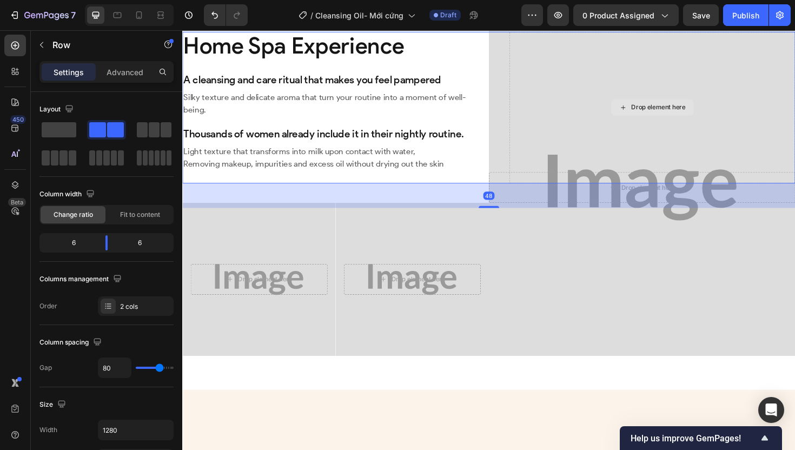
click at [575, 149] on div "Drop element here" at bounding box center [679, 112] width 303 height 161
click at [574, 149] on div "Drop element here" at bounding box center [679, 112] width 303 height 161
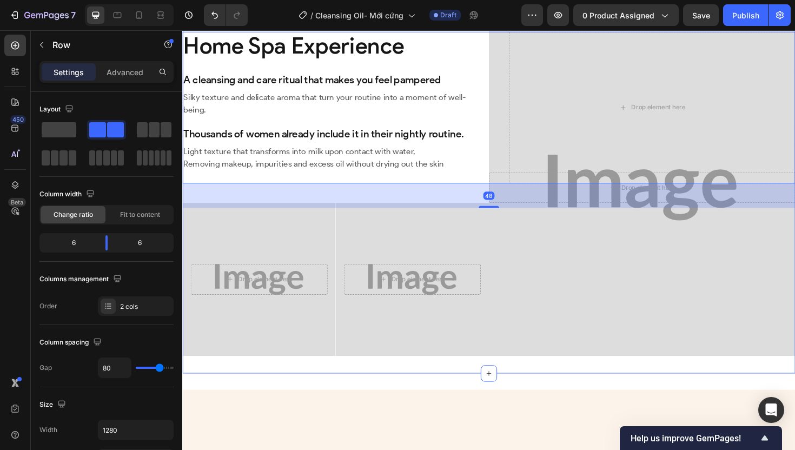
click at [202, 27] on div "Row" at bounding box center [205, 22] width 18 height 10
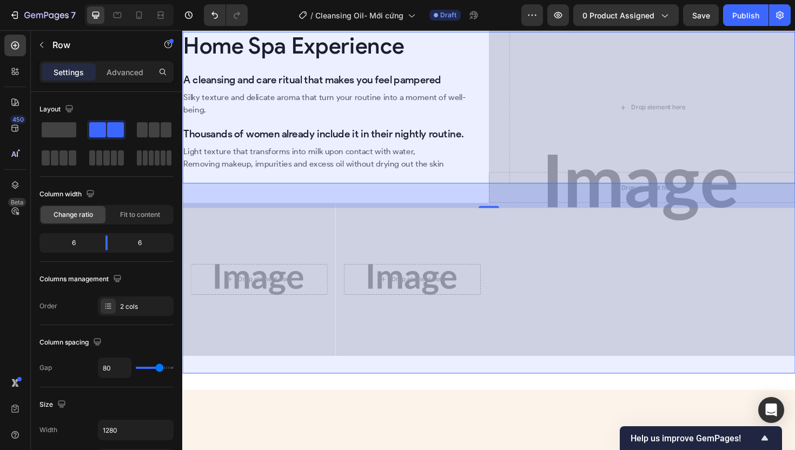
click at [202, 11] on div "Section" at bounding box center [201, 2] width 36 height 17
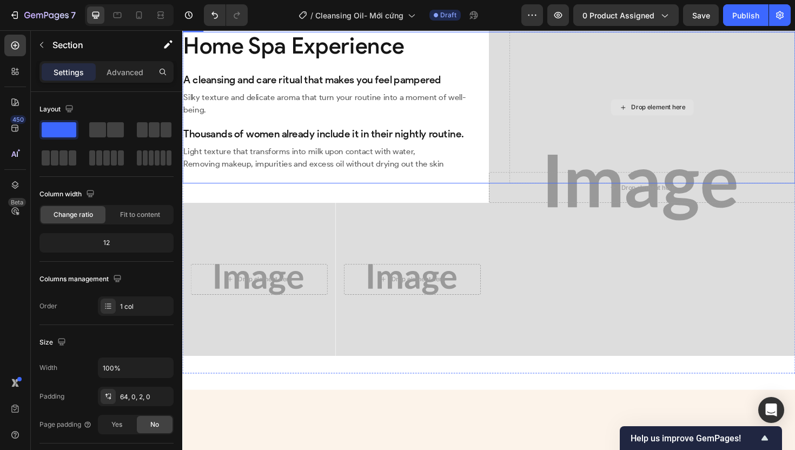
click at [667, 116] on div "Drop element here" at bounding box center [686, 112] width 57 height 9
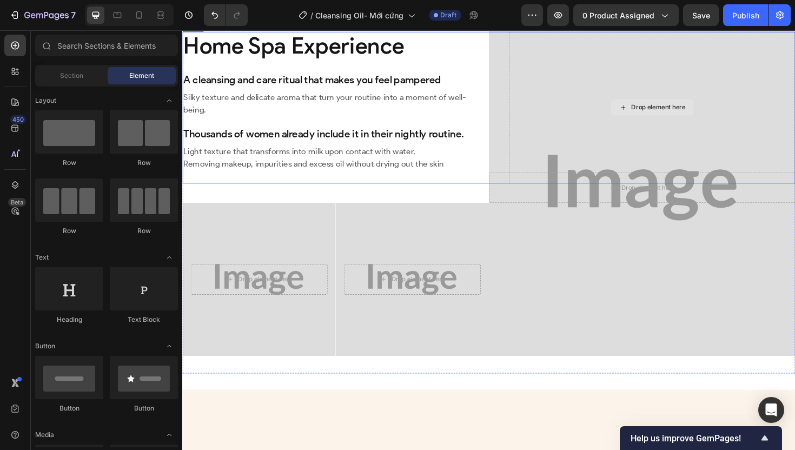
click at [564, 178] on div "Drop element here" at bounding box center [679, 112] width 303 height 161
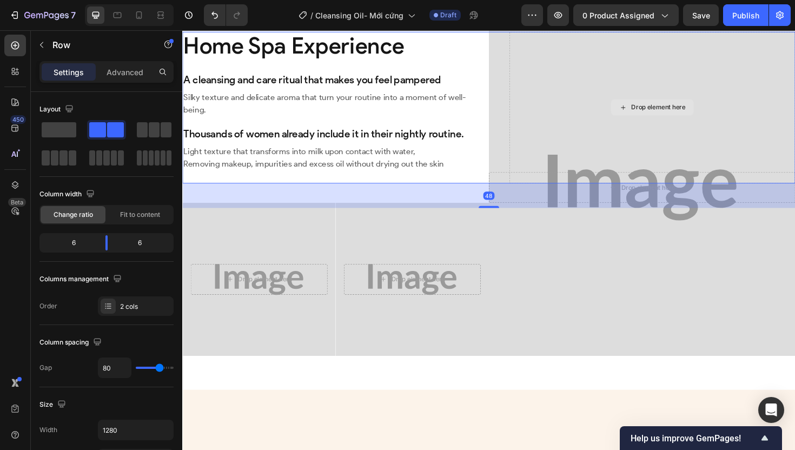
click at [564, 178] on div "Drop element here" at bounding box center [679, 112] width 303 height 161
click at [548, 174] on div "Drop element here" at bounding box center [679, 112] width 303 height 161
drag, startPoint x: 554, startPoint y: 230, endPoint x: 563, endPoint y: 226, distance: 10.2
click at [554, 193] on div "Drop element here" at bounding box center [679, 112] width 303 height 161
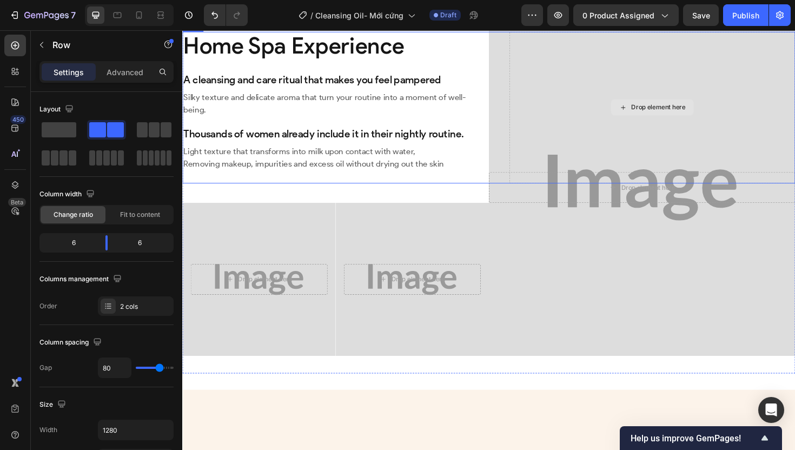
click at [658, 116] on div "Drop element here" at bounding box center [686, 112] width 57 height 9
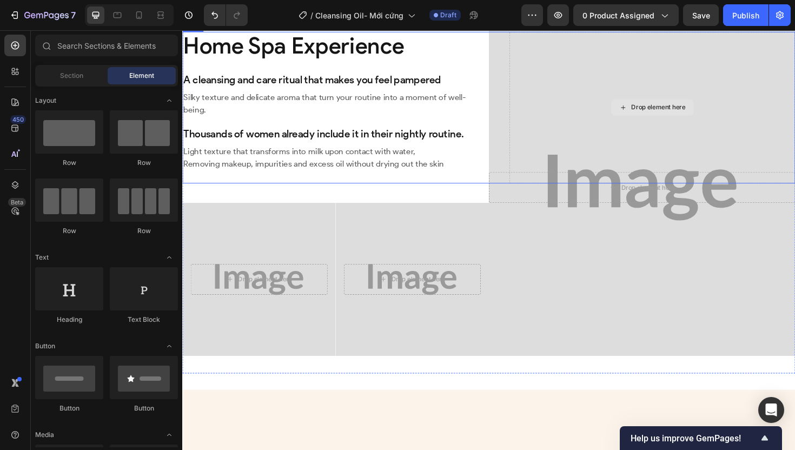
click at [667, 116] on div "Drop element here" at bounding box center [686, 112] width 57 height 9
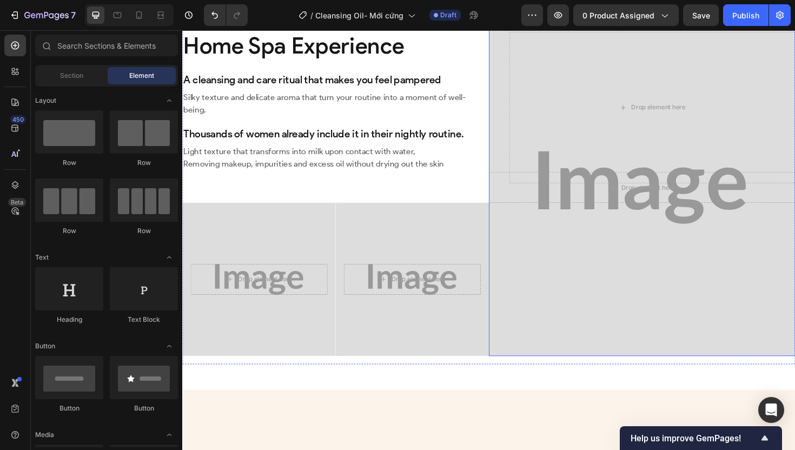
click at [641, 310] on div "Background Image" at bounding box center [669, 197] width 357 height 393
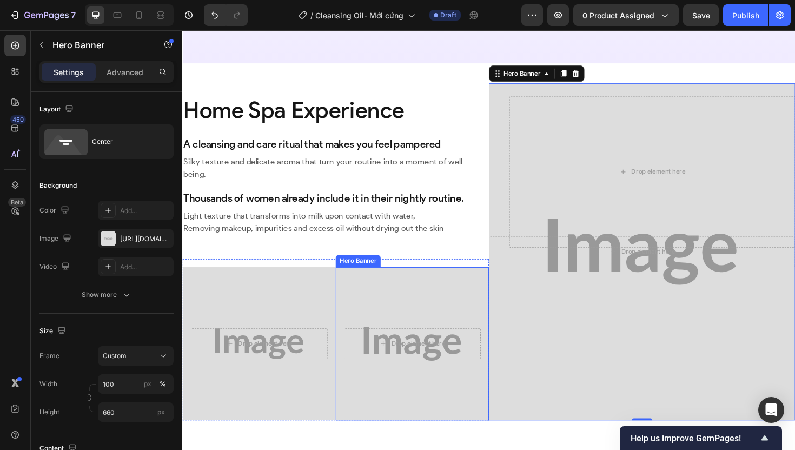
scroll to position [2315, 0]
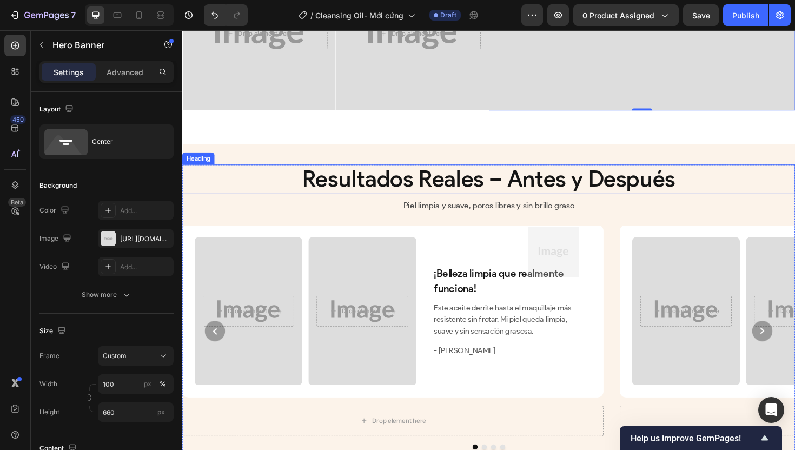
click at [480, 203] on h2 "Resultados Reales – Antes y Después" at bounding box center [506, 188] width 649 height 31
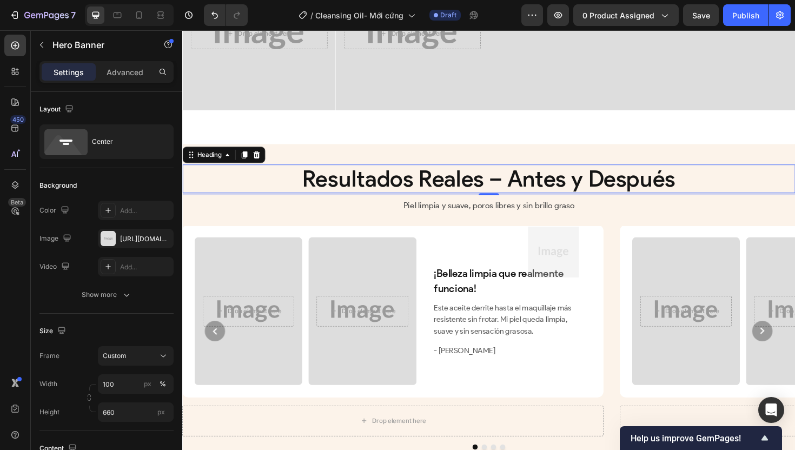
click at [480, 203] on h2 "Resultados Reales – Antes y Después" at bounding box center [506, 188] width 649 height 31
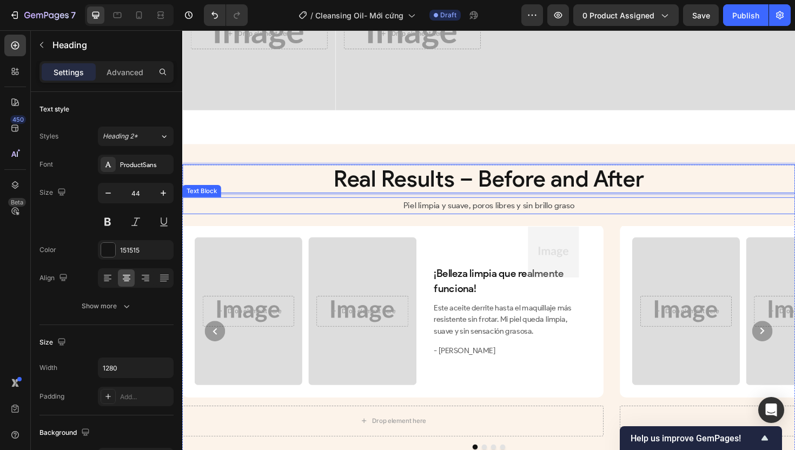
click at [501, 224] on p "Piel limpia y suave, poros libres y sin brillo graso" at bounding box center [506, 216] width 647 height 16
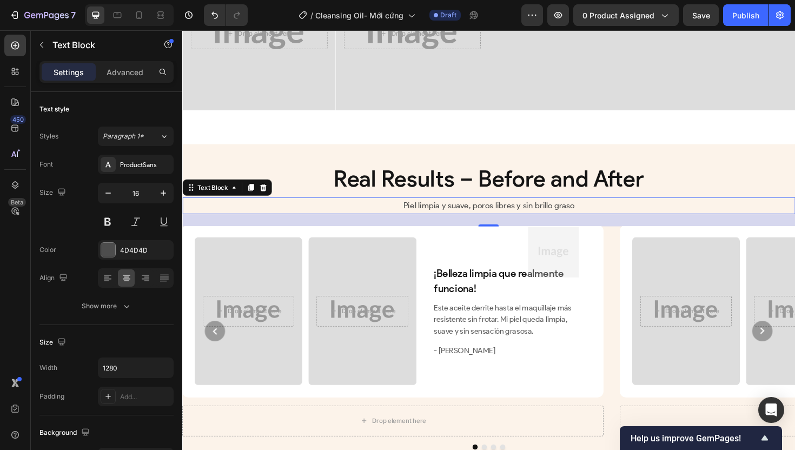
click at [501, 224] on p "Piel limpia y suave, poros libres y sin brillo graso" at bounding box center [506, 216] width 647 height 16
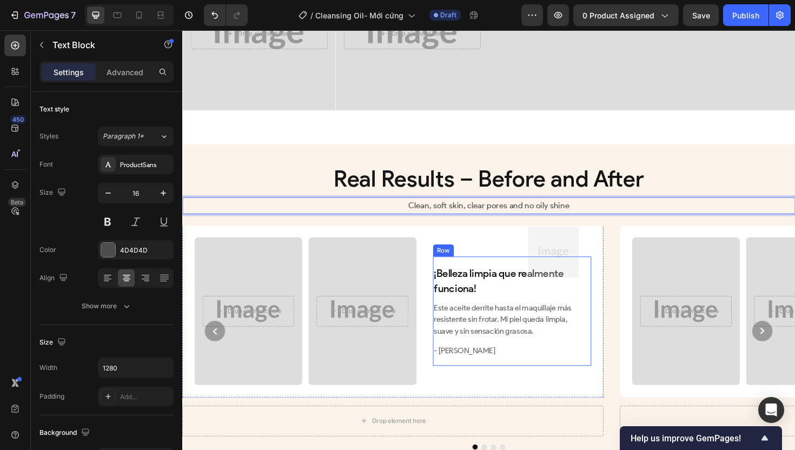
click at [489, 292] on div at bounding box center [392, 265] width 420 height 54
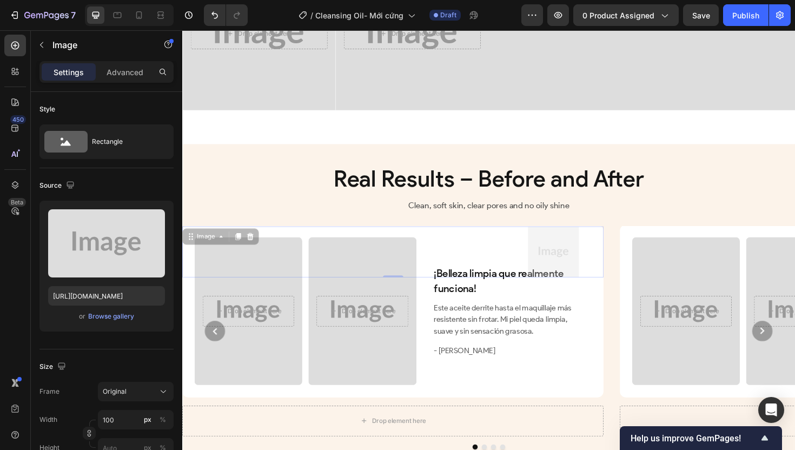
click at [489, 292] on div at bounding box center [392, 265] width 420 height 54
click at [479, 312] on p "¡Belleza limpia que realmente funciona!" at bounding box center [527, 296] width 157 height 32
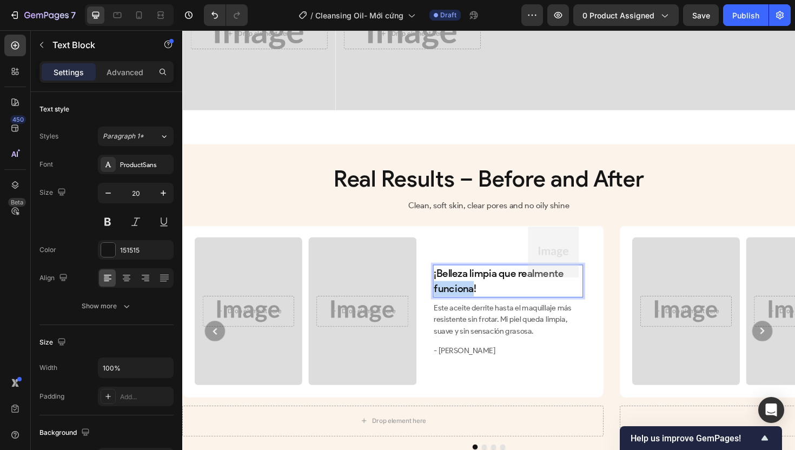
click at [479, 312] on p "¡Belleza limpia que realmente funciona!" at bounding box center [527, 296] width 157 height 32
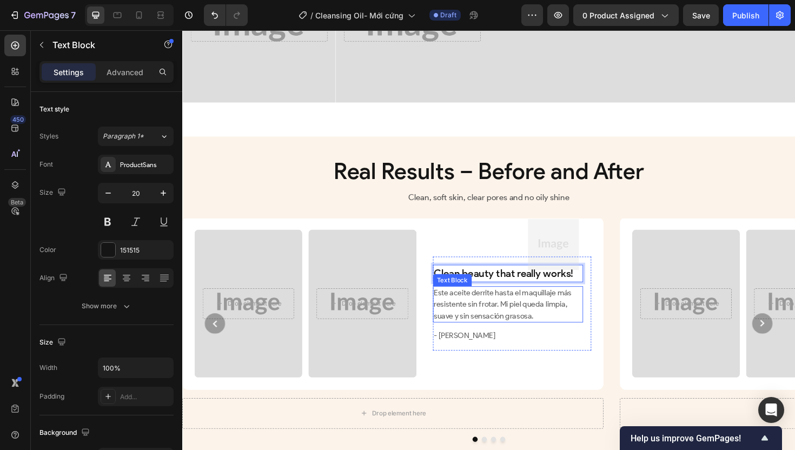
click at [515, 335] on p "Este aceite derrite hasta el maquillaje más resistente sin frotar. Mi piel qued…" at bounding box center [527, 320] width 157 height 37
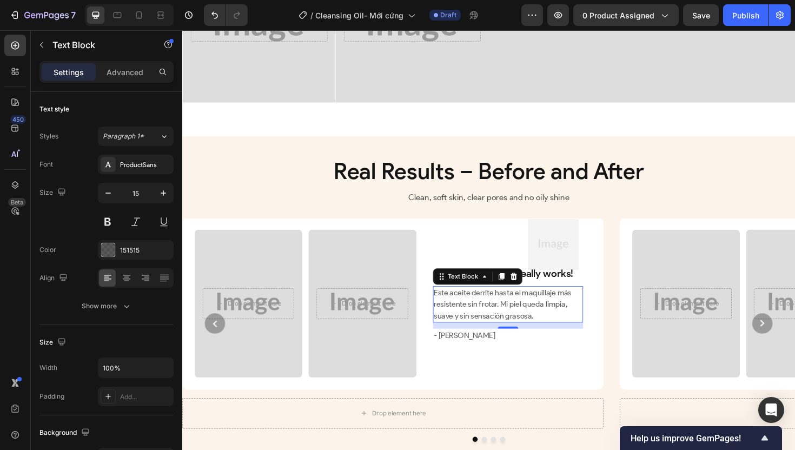
click at [513, 339] on p "Este aceite derrite hasta el maquillaje más resistente sin frotar. Mi piel qued…" at bounding box center [527, 320] width 157 height 37
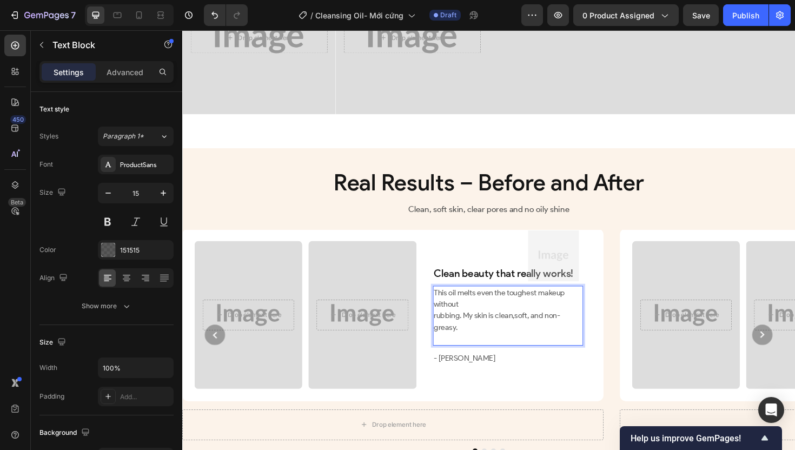
scroll to position [2316, 0]
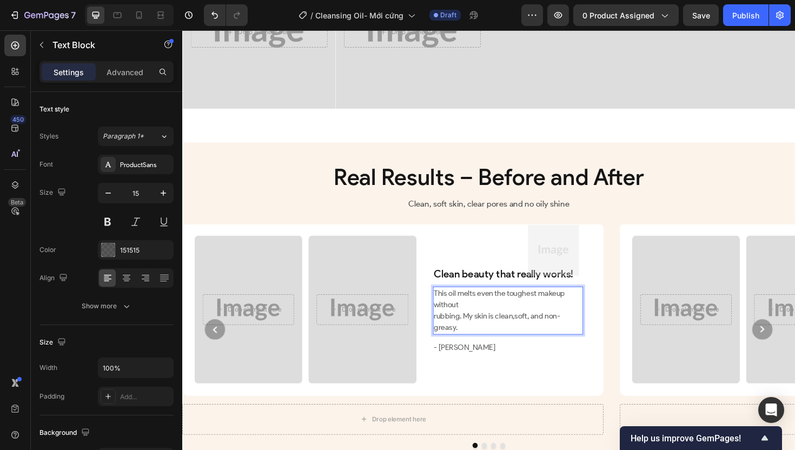
click at [451, 347] on p "This oil melts even the toughest makeup without rubbing. My skin is clean,soft,…" at bounding box center [527, 327] width 157 height 49
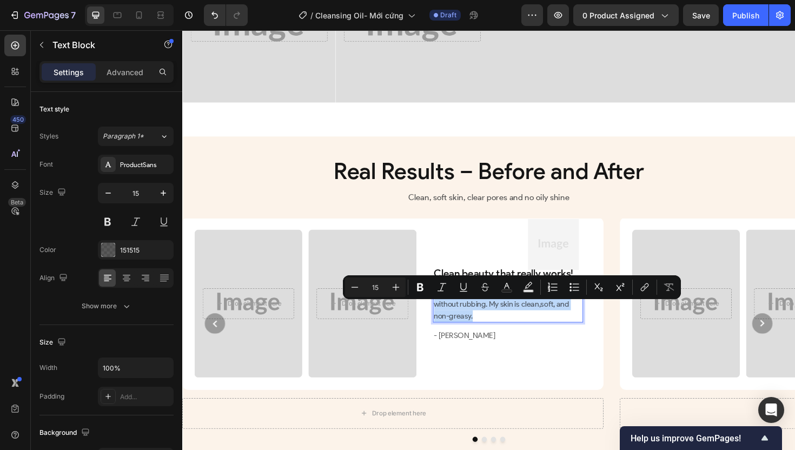
copy p "This oil melts even the toughest makeup without rubbing. My skin is clean,soft,…"
click at [501, 360] on p "- [PERSON_NAME]" at bounding box center [527, 353] width 157 height 12
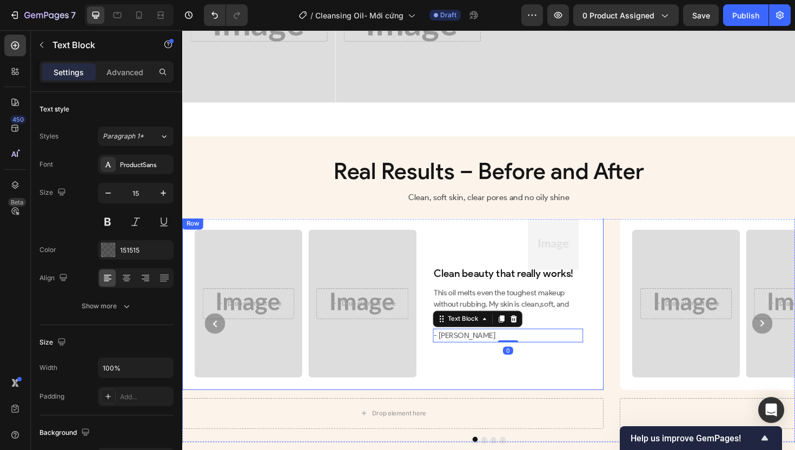
click at [505, 410] on div "Drop element here Hero Banner Drop element here Hero Banner Row Clean beauty th…" at bounding box center [405, 319] width 446 height 182
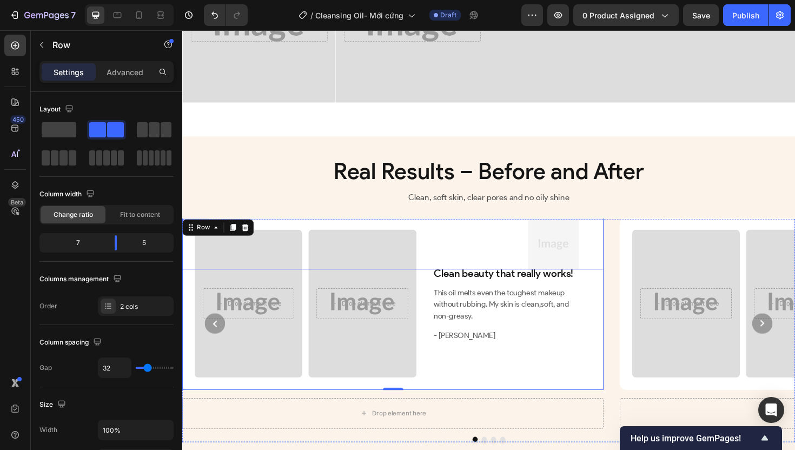
click at [567, 283] on img at bounding box center [575, 257] width 54 height 54
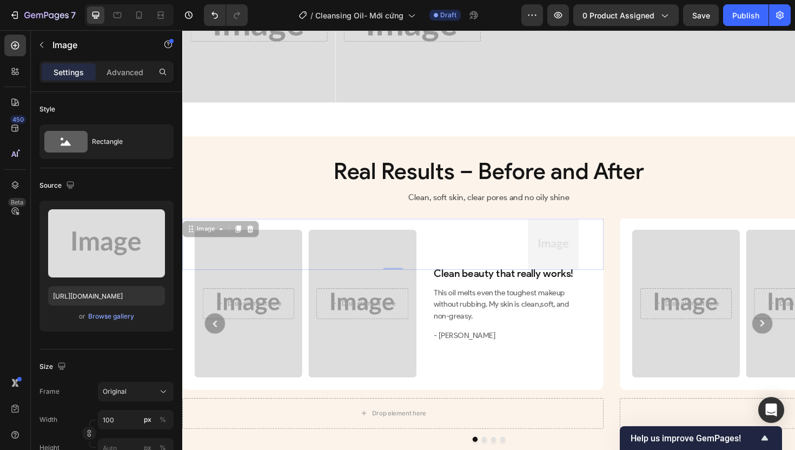
click at [574, 276] on img at bounding box center [575, 257] width 54 height 54
click at [578, 267] on img at bounding box center [575, 257] width 54 height 54
click at [117, 315] on div "Browse gallery" at bounding box center [111, 317] width 46 height 10
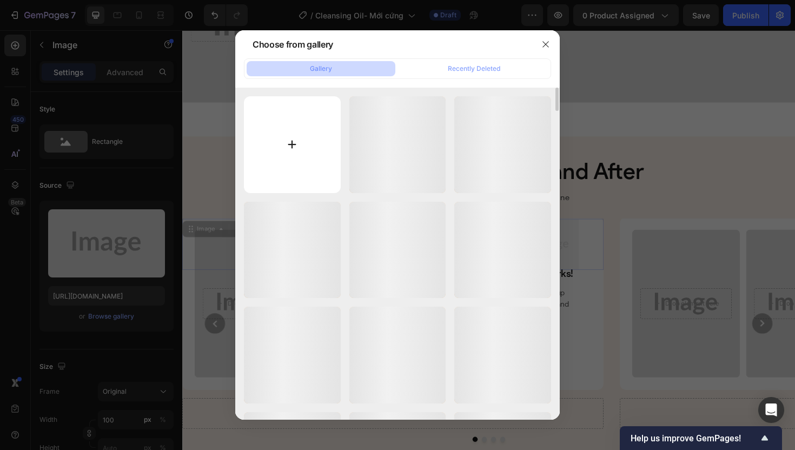
click at [300, 141] on input "file" at bounding box center [292, 144] width 97 height 97
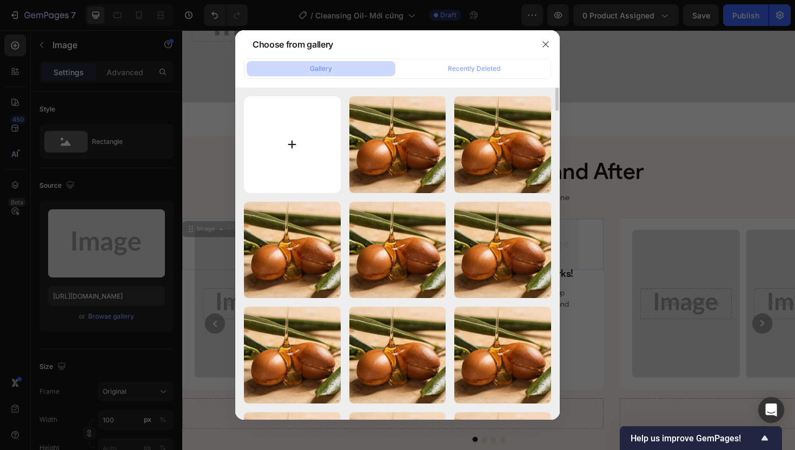
type input "C:\fakepath\quote_icon_3.avif"
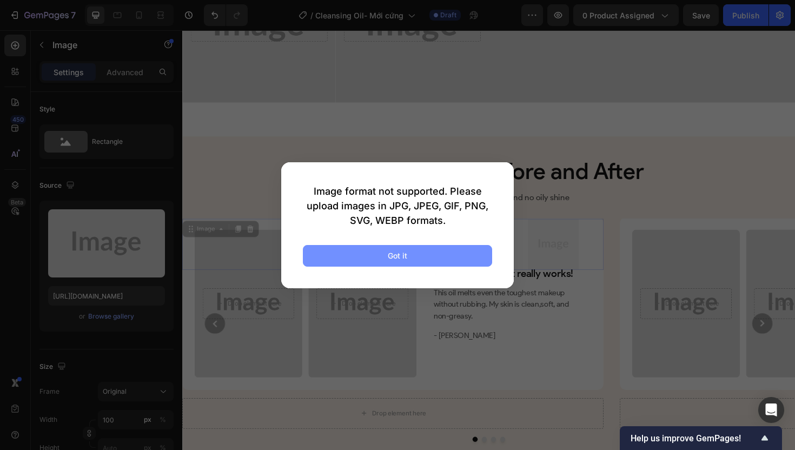
click at [380, 253] on button "Got it" at bounding box center [397, 256] width 189 height 22
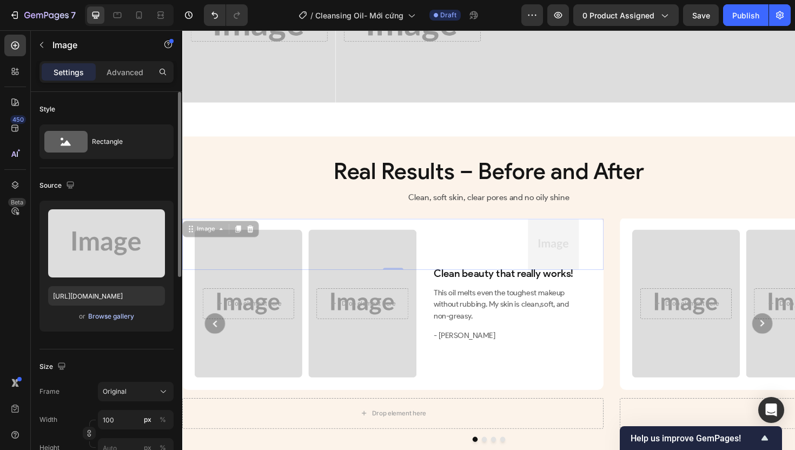
click at [123, 319] on div "Browse gallery" at bounding box center [111, 317] width 46 height 10
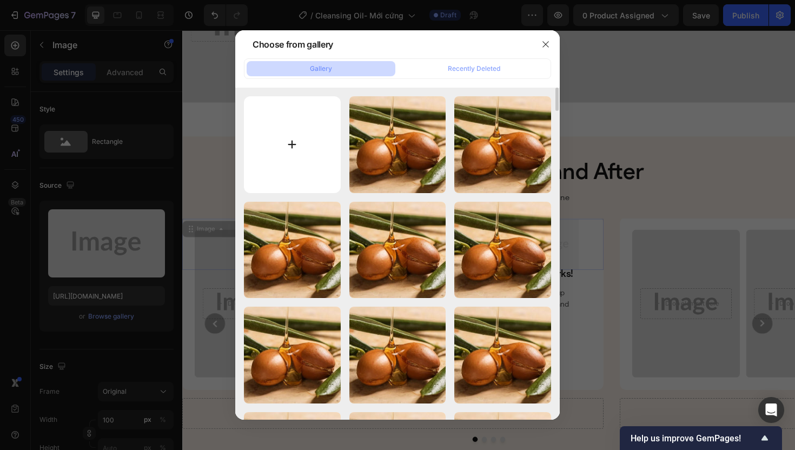
click at [303, 163] on input "file" at bounding box center [292, 144] width 97 height 97
type input "C:\fakepath\quote_icon_3.webp"
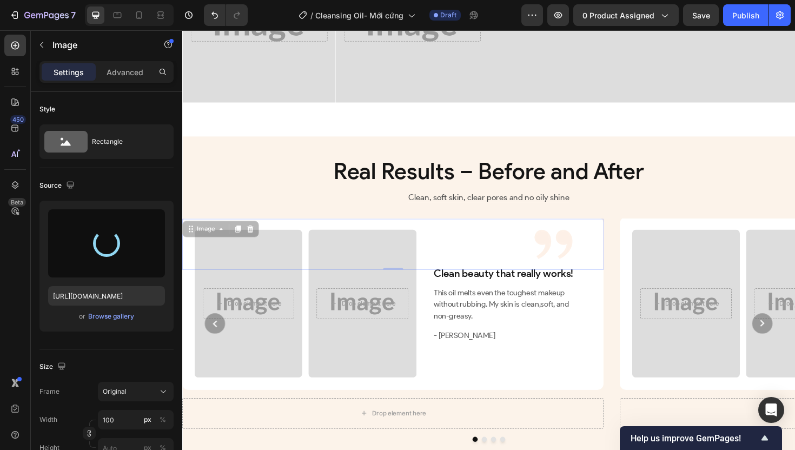
type input "[URL][DOMAIN_NAME]"
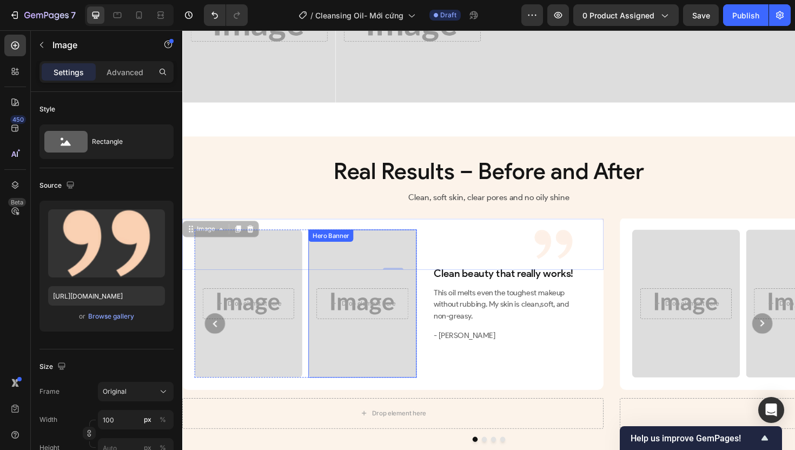
click at [376, 374] on div "Overlay" at bounding box center [373, 319] width 114 height 156
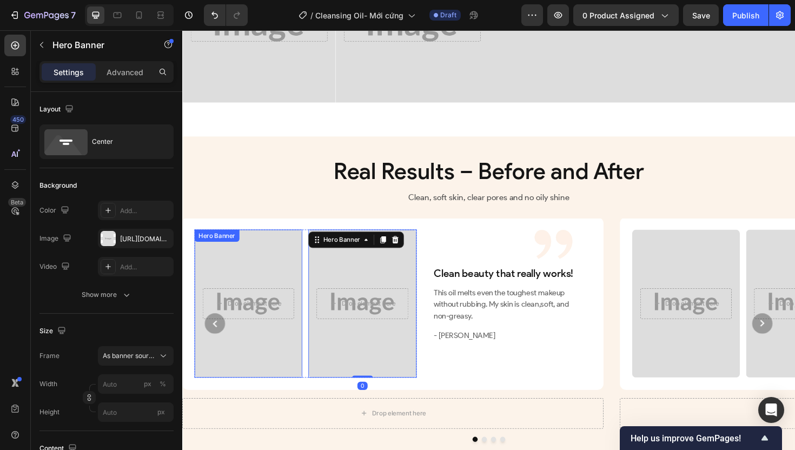
click at [275, 375] on div "Overlay" at bounding box center [252, 319] width 114 height 156
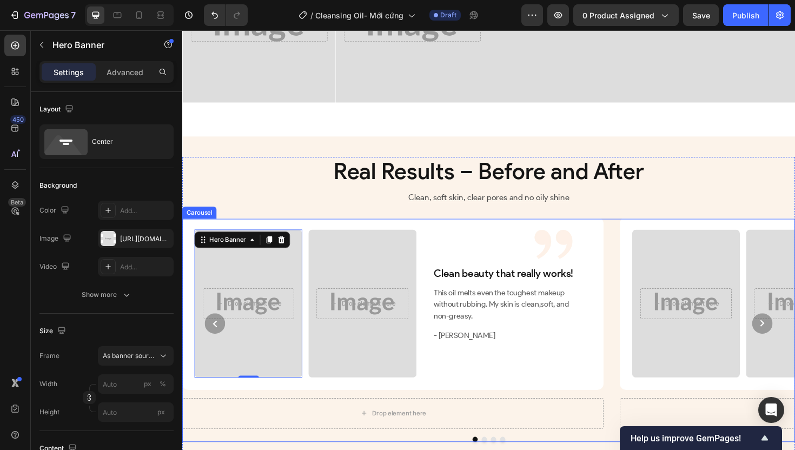
click at [786, 352] on circle "Carousel Next Arrow" at bounding box center [797, 341] width 22 height 22
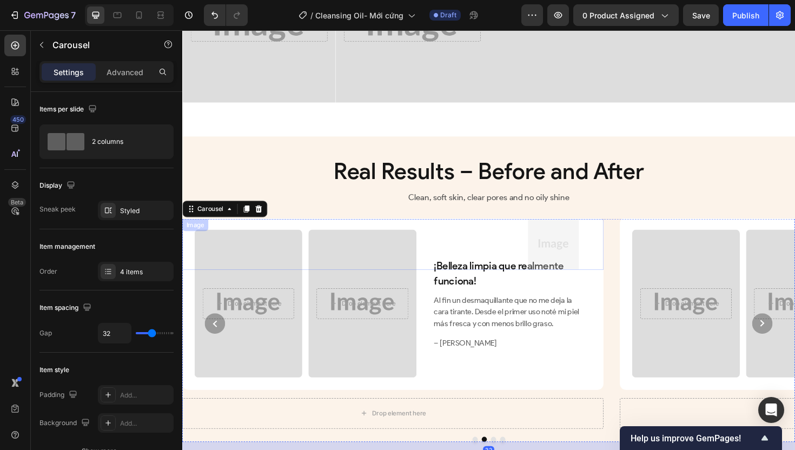
click at [579, 259] on img at bounding box center [575, 257] width 54 height 54
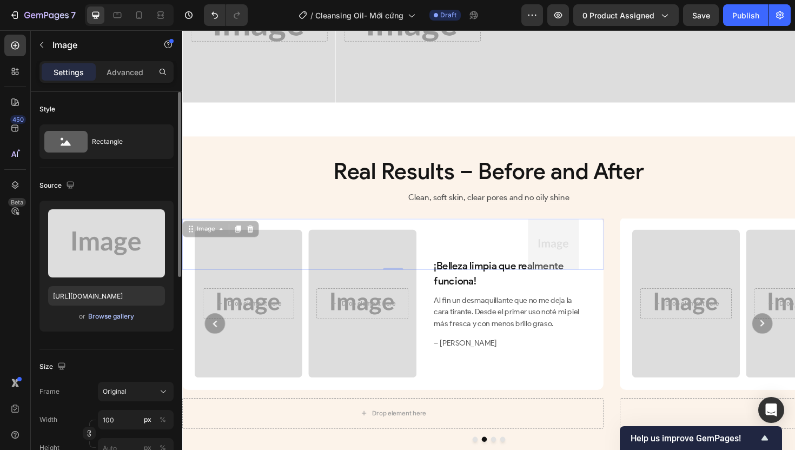
click at [114, 314] on div "Browse gallery" at bounding box center [111, 317] width 46 height 10
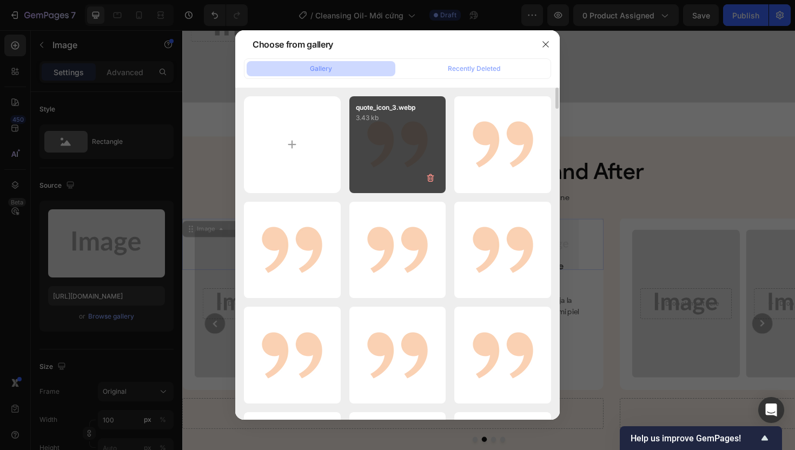
click at [401, 147] on div "quote_icon_3.webp 3.43 kb" at bounding box center [397, 144] width 97 height 97
type input "[URL][DOMAIN_NAME]"
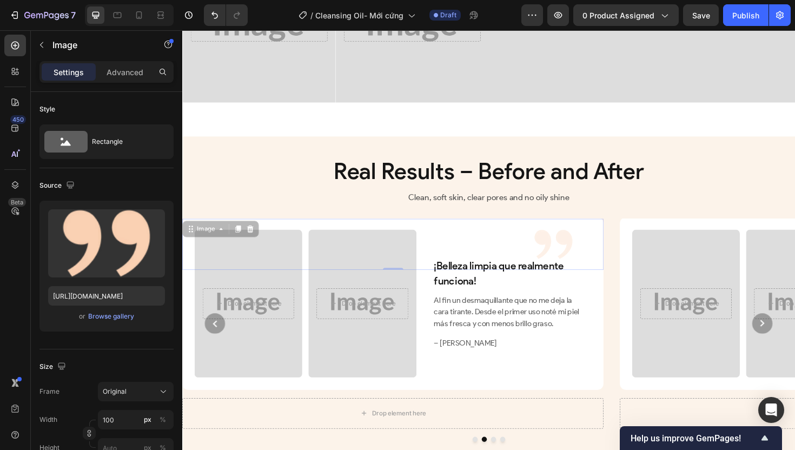
click at [500, 284] on div at bounding box center [392, 257] width 420 height 54
click at [484, 304] on p "¡Belleza limpia que realmente funciona!" at bounding box center [527, 287] width 157 height 32
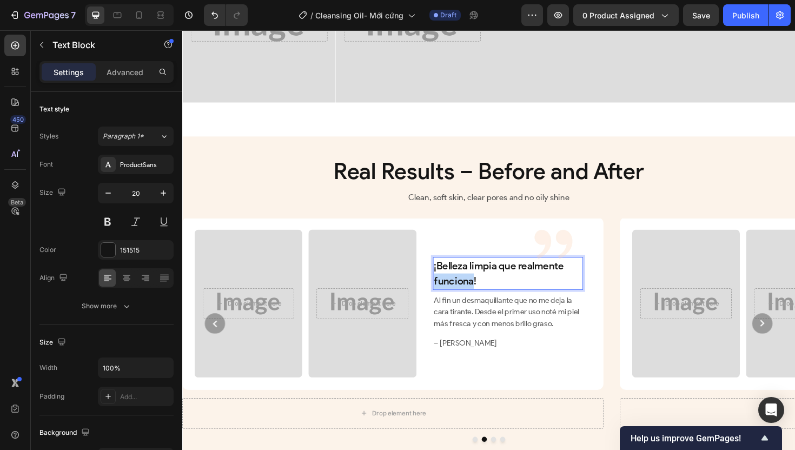
click at [484, 304] on p "¡Belleza limpia que realmente funciona!" at bounding box center [527, 287] width 157 height 32
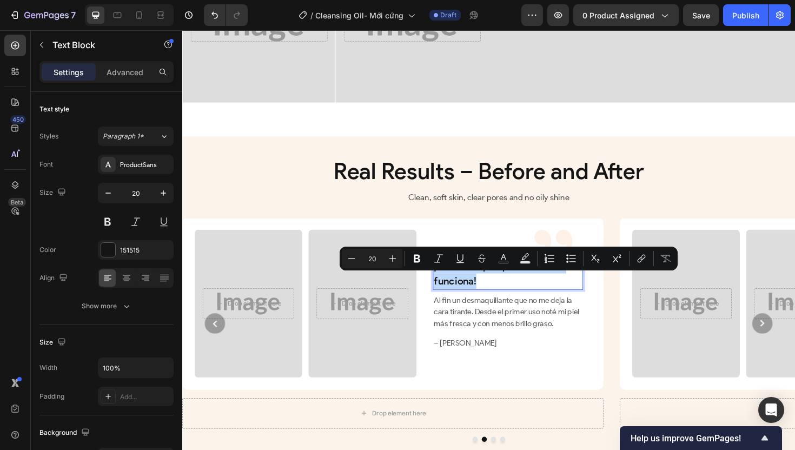
copy p "¡Belleza limpia que realmente funciona!"
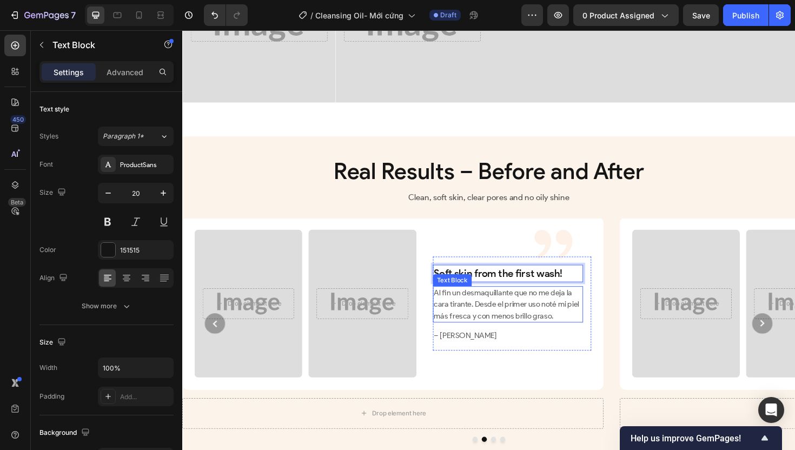
click at [501, 334] on p "Al fin un desmaquillante que no me deja la cara tirante. Desde el primer uso no…" at bounding box center [527, 320] width 157 height 37
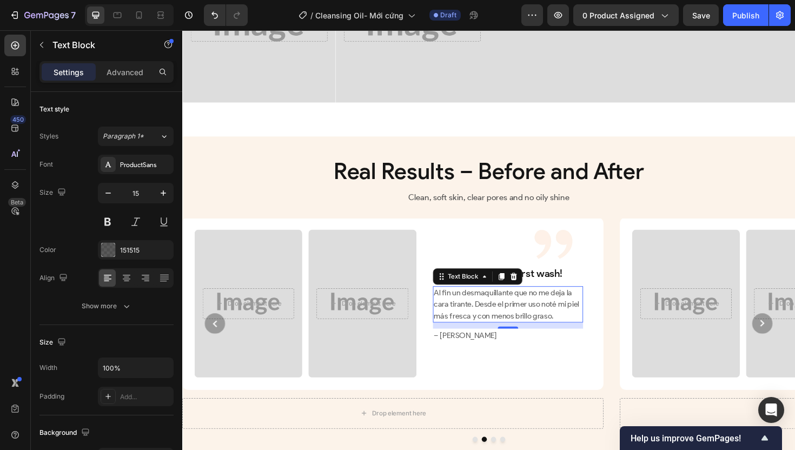
click at [518, 339] on p "Al fin un desmaquillante que no me deja la cara tirante. Desde el primer uso no…" at bounding box center [527, 320] width 157 height 37
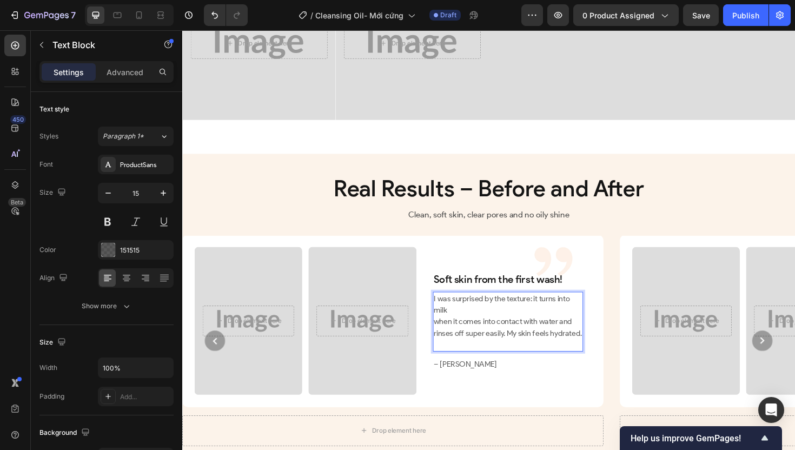
scroll to position [2310, 0]
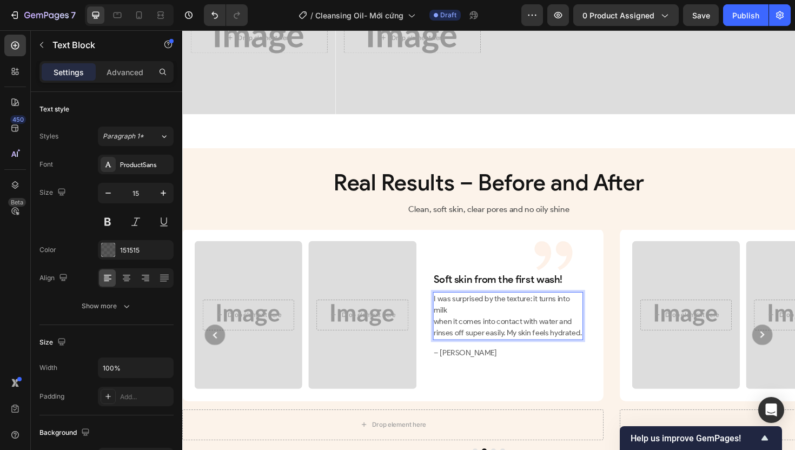
click at [452, 348] on p "I was surprised by the texture: it turns into milk when it comes into contact w…" at bounding box center [527, 333] width 157 height 49
click at [449, 357] on p "I was surprised by the texture: it turns into milk when it comes into contact w…" at bounding box center [527, 333] width 157 height 49
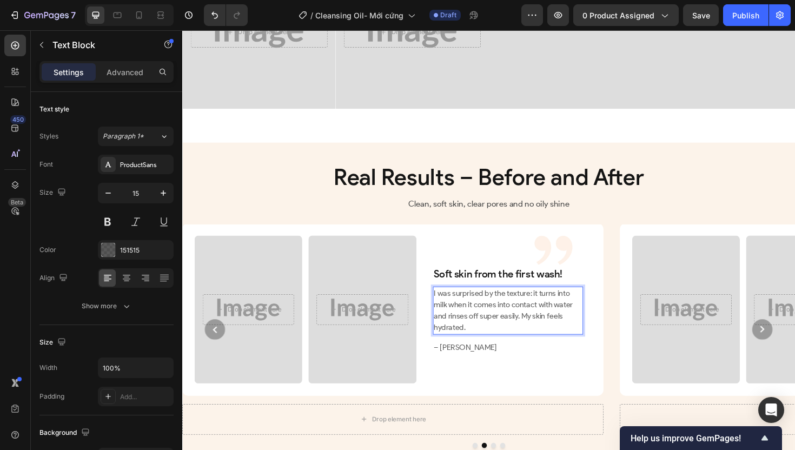
click at [449, 352] on p "I was surprised by the texture: it turns into milk when it comes into contact w…" at bounding box center [527, 327] width 157 height 49
click at [499, 374] on div "Soft skin from the first wash! Text Block I was surprised by the texture: it tu…" at bounding box center [527, 326] width 159 height 95
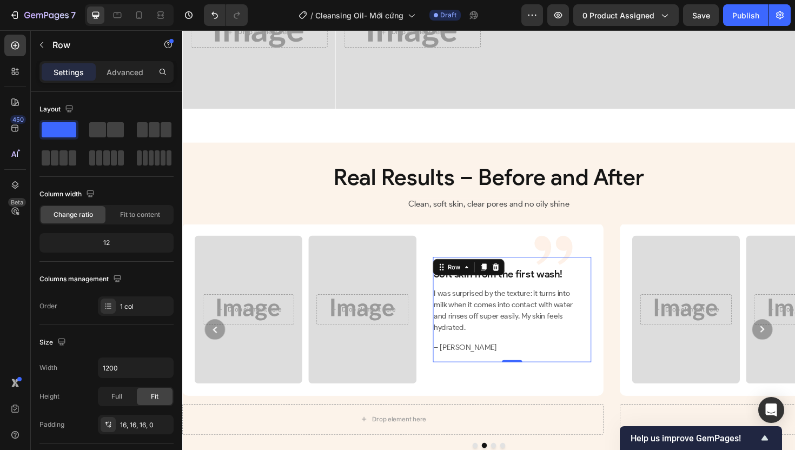
click at [503, 373] on p "– [PERSON_NAME]" at bounding box center [527, 366] width 157 height 12
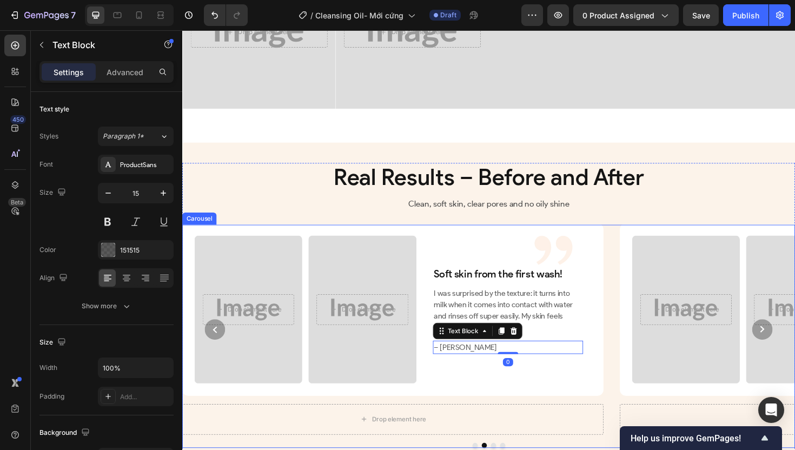
click at [618, 354] on div "Drop element here Hero Banner Drop element here Hero Banner Row Soft skin from …" at bounding box center [405, 326] width 446 height 182
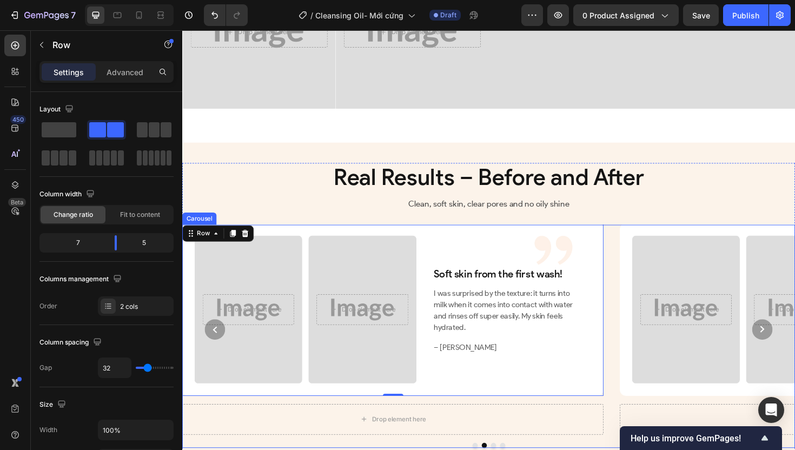
click at [635, 372] on div "Image Drop element here Hero Banner Drop element here Hero Banner Row Clean bea…" at bounding box center [506, 347] width 649 height 222
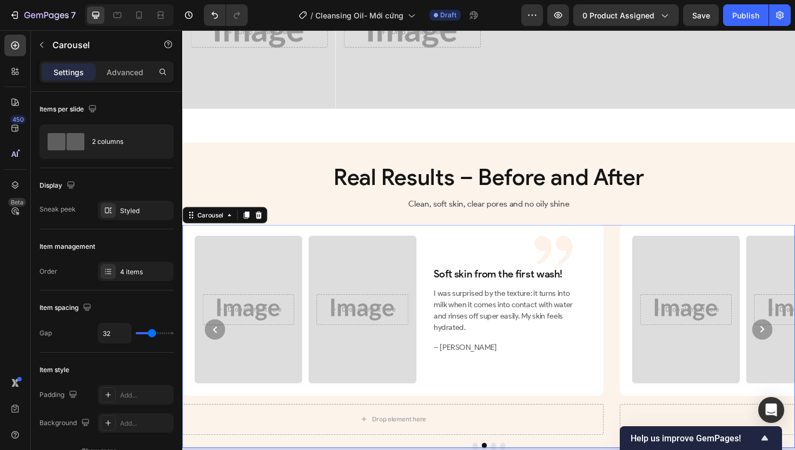
click at [787, 358] on circle "Carousel Next Arrow" at bounding box center [797, 347] width 22 height 22
click at [569, 277] on img at bounding box center [575, 263] width 54 height 54
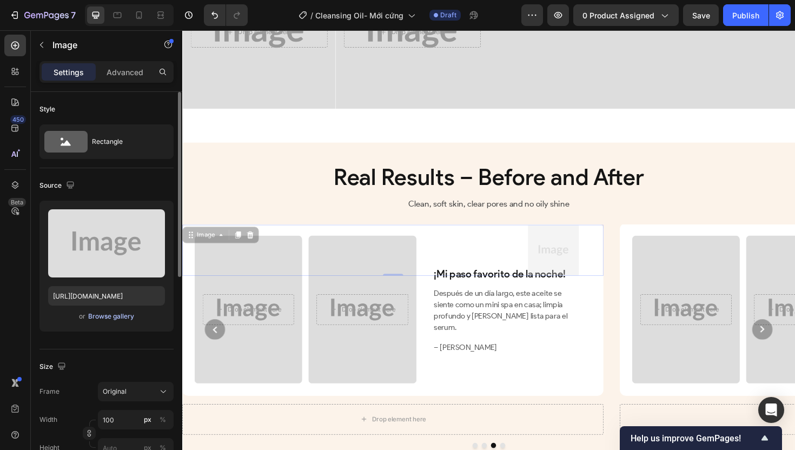
click at [111, 318] on div "Browse gallery" at bounding box center [111, 317] width 46 height 10
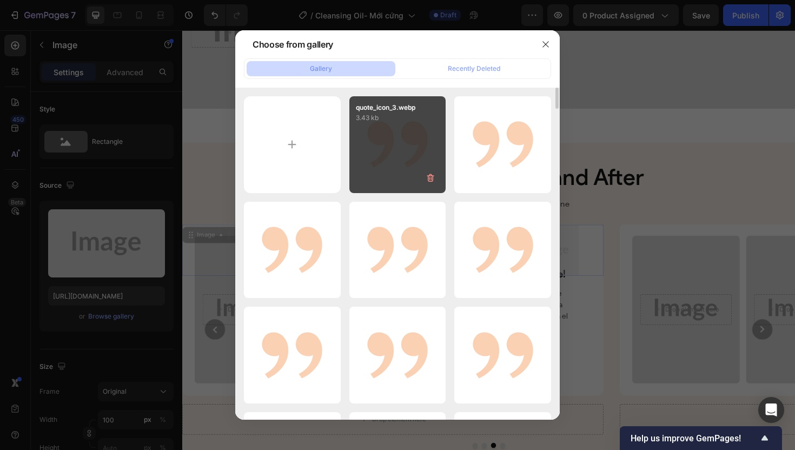
click at [380, 161] on div "quote_icon_3.webp 3.43 kb" at bounding box center [397, 144] width 97 height 97
type input "[URL][DOMAIN_NAME]"
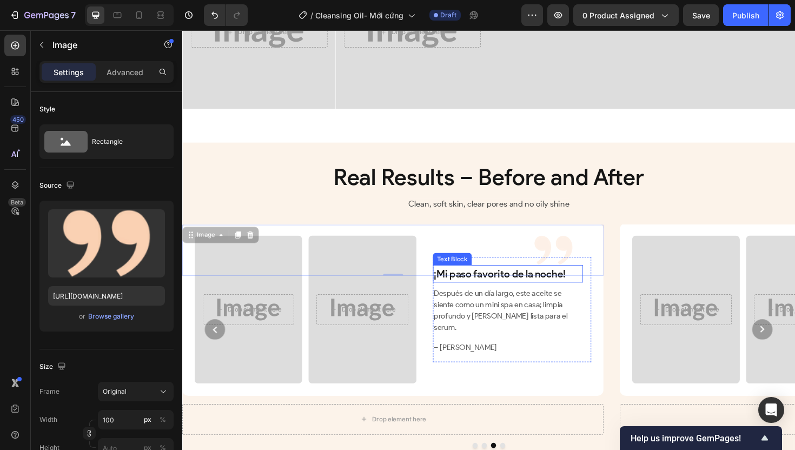
click at [509, 296] on p "¡Mi paso favorito de la noche!" at bounding box center [527, 288] width 157 height 16
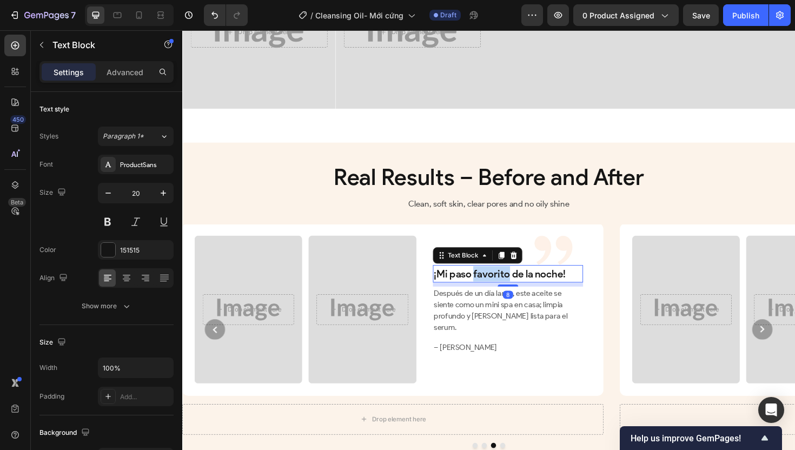
click at [509, 296] on p "¡Mi paso favorito de la noche!" at bounding box center [527, 288] width 157 height 16
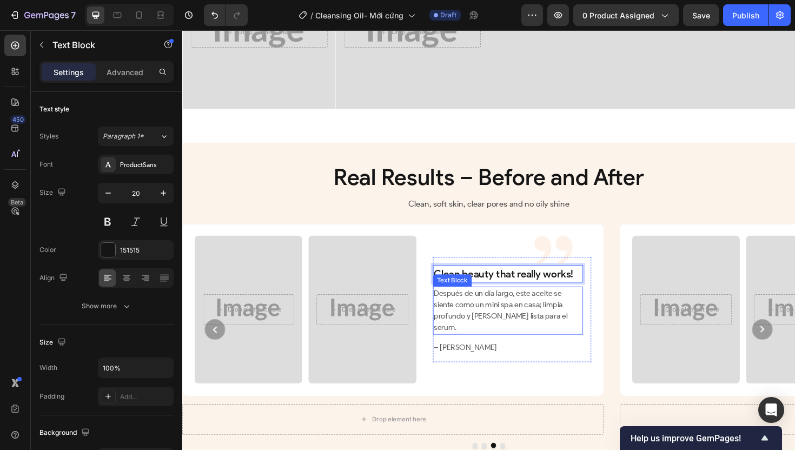
click at [513, 349] on p "Después de un día largo, este aceite se siente como un mini spa en casa; limpia…" at bounding box center [527, 327] width 157 height 49
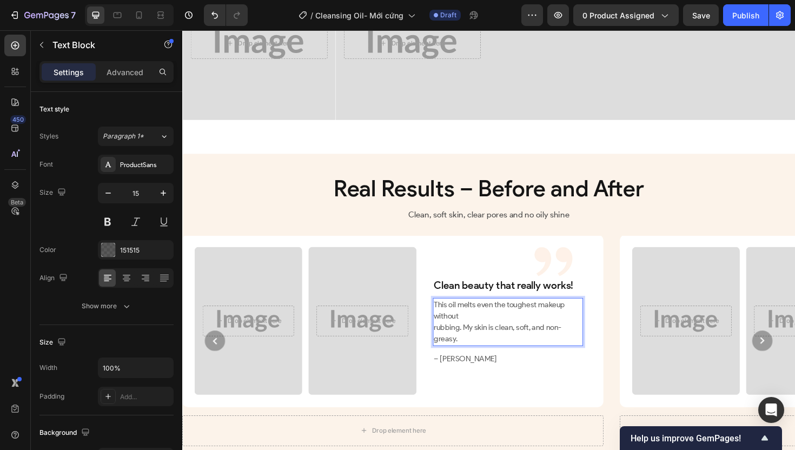
scroll to position [2310, 0]
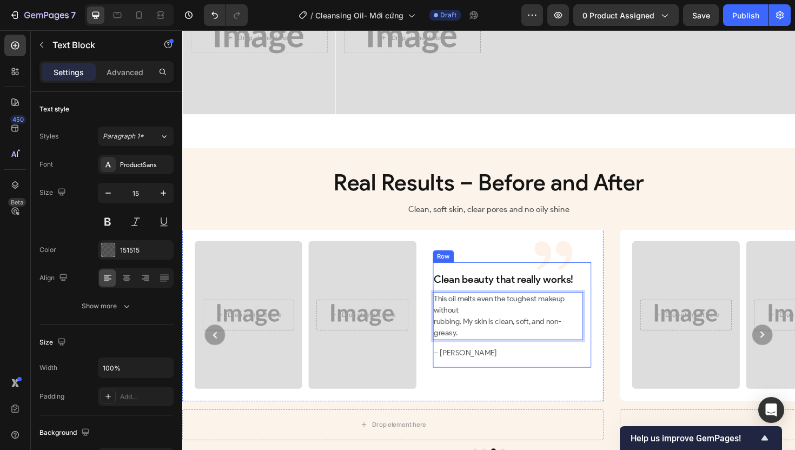
click at [500, 296] on div at bounding box center [392, 269] width 420 height 54
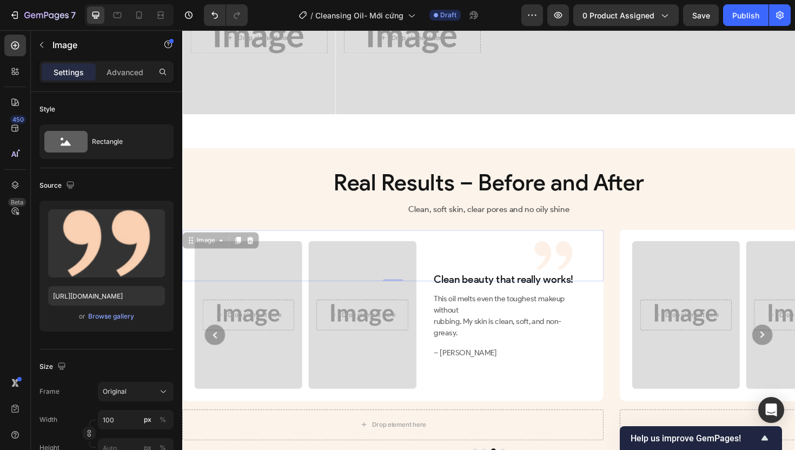
click at [500, 296] on div at bounding box center [392, 269] width 420 height 54
click at [482, 302] on p "Clean beauty that really works!" at bounding box center [527, 294] width 157 height 16
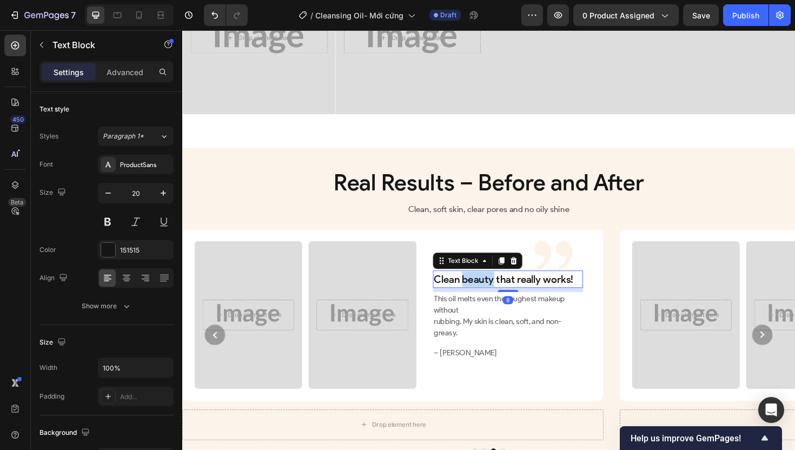
click at [482, 302] on p "Clean beauty that really works!" at bounding box center [527, 294] width 157 height 16
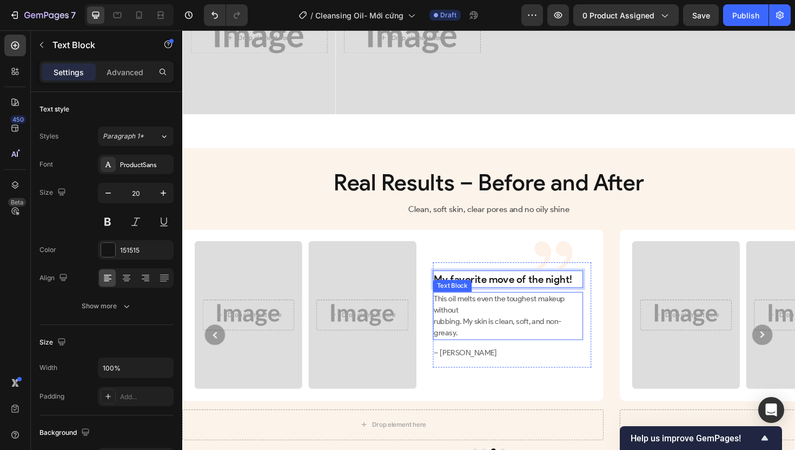
click at [479, 347] on p "This oil melts even the toughest makeup without rubbing. My skin is clean, soft…" at bounding box center [527, 333] width 157 height 49
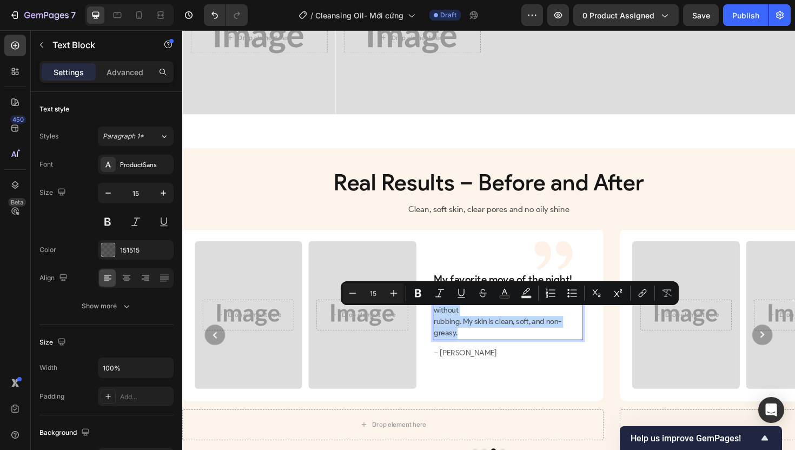
scroll to position [2298, 0]
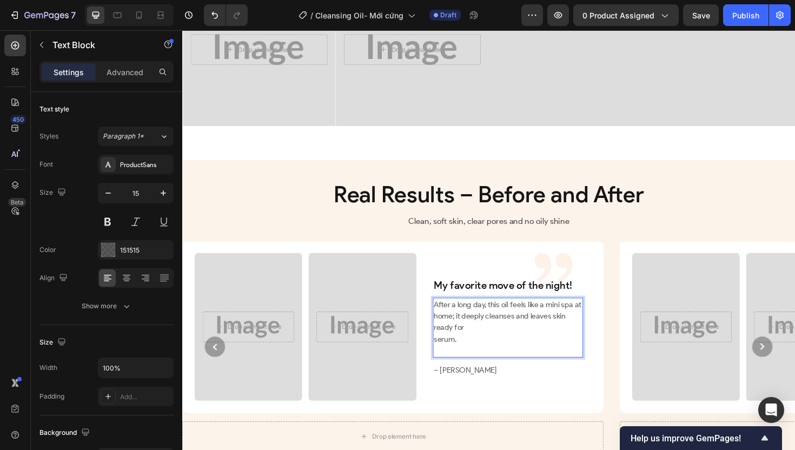
click at [449, 356] on p "After a long day, this oil feels like a mini spa at home; it deeply cleanses an…" at bounding box center [527, 345] width 157 height 61
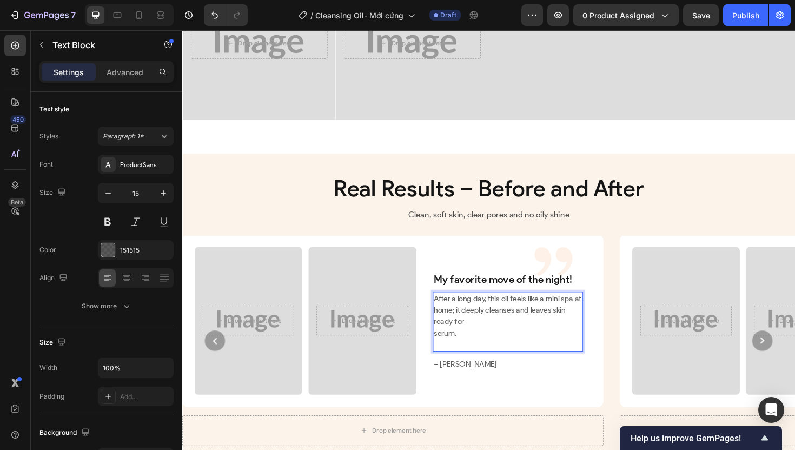
click at [451, 355] on p "After a long day, this oil feels like a mini spa at home; it deeply cleanses an…" at bounding box center [527, 338] width 157 height 61
click at [449, 368] on p "After a long day, this oil feels like a mini spa at home; it deeply cleanses an…" at bounding box center [527, 338] width 157 height 61
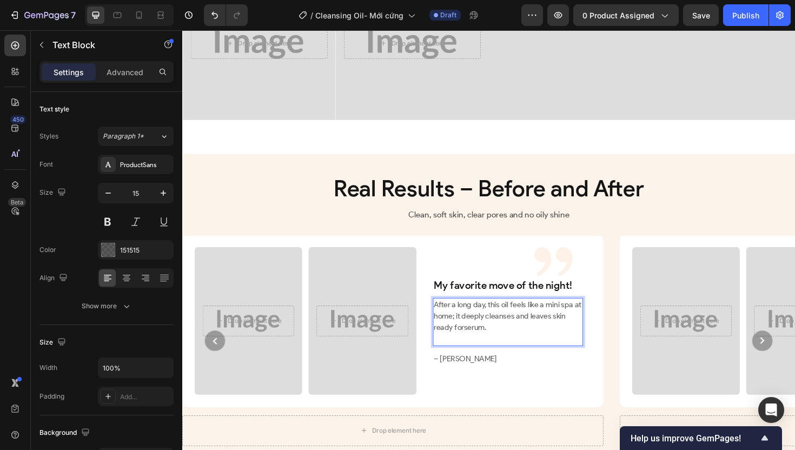
scroll to position [2310, 0]
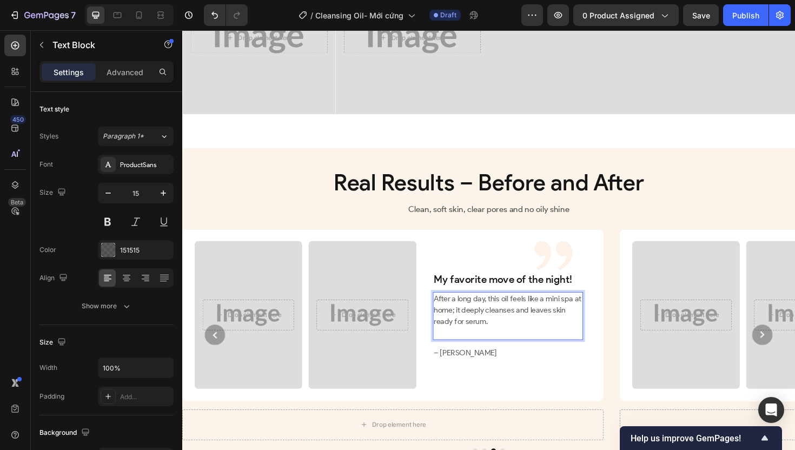
click at [485, 357] on p "After a long day, this oil feels like a mini spa at home; it deeply cleanses an…" at bounding box center [527, 333] width 157 height 49
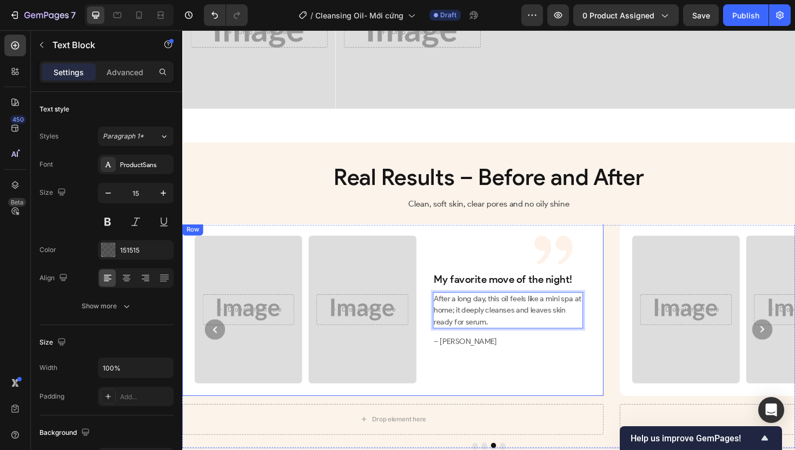
click at [486, 401] on div "My favorite move of the night! Text Block After a long day, this oil feels like…" at bounding box center [532, 326] width 168 height 156
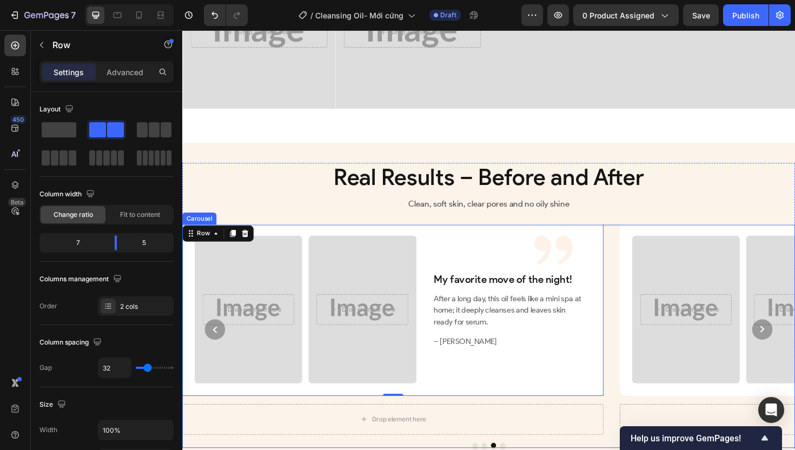
click at [786, 358] on circle "Carousel Next Arrow" at bounding box center [797, 347] width 22 height 22
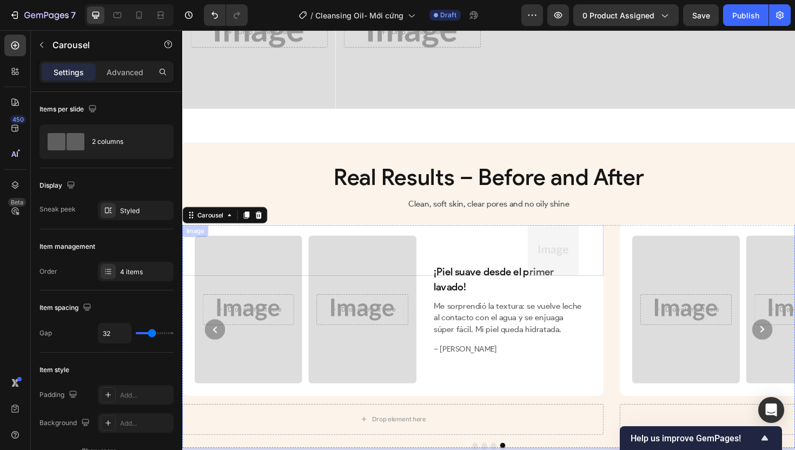
click at [484, 290] on div at bounding box center [392, 263] width 420 height 54
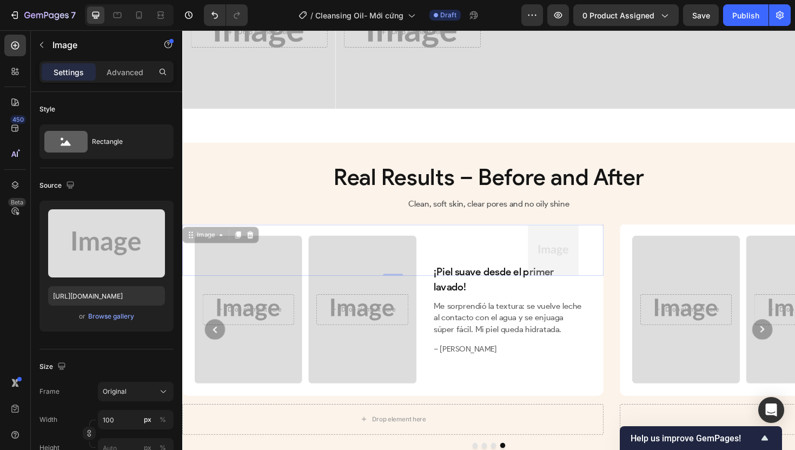
click at [484, 290] on div at bounding box center [392, 263] width 420 height 54
click at [481, 310] on p "¡Piel suave desde el primer lavado!" at bounding box center [527, 294] width 157 height 32
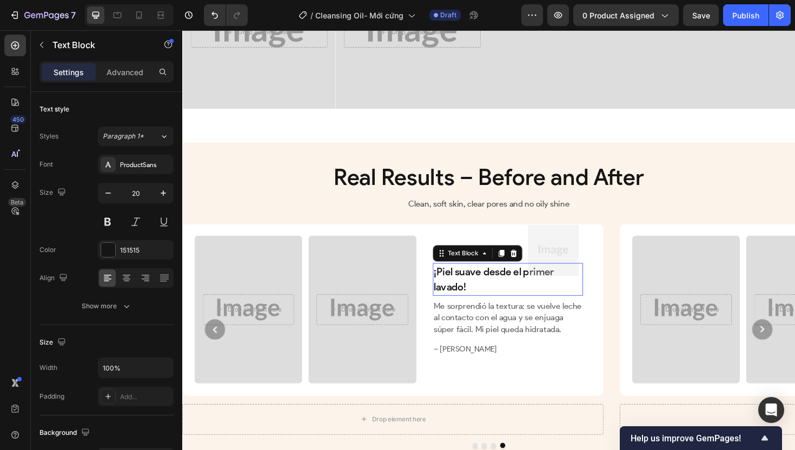
click at [481, 310] on p "¡Piel suave desde el primer lavado!" at bounding box center [527, 294] width 157 height 32
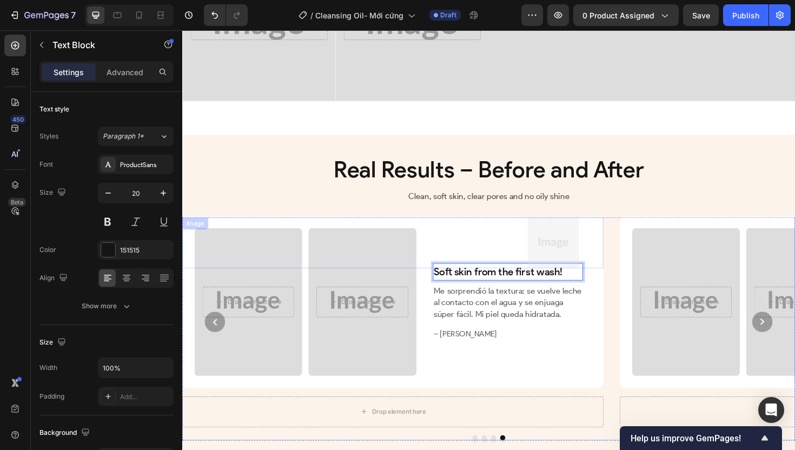
click at [575, 254] on img at bounding box center [575, 255] width 54 height 54
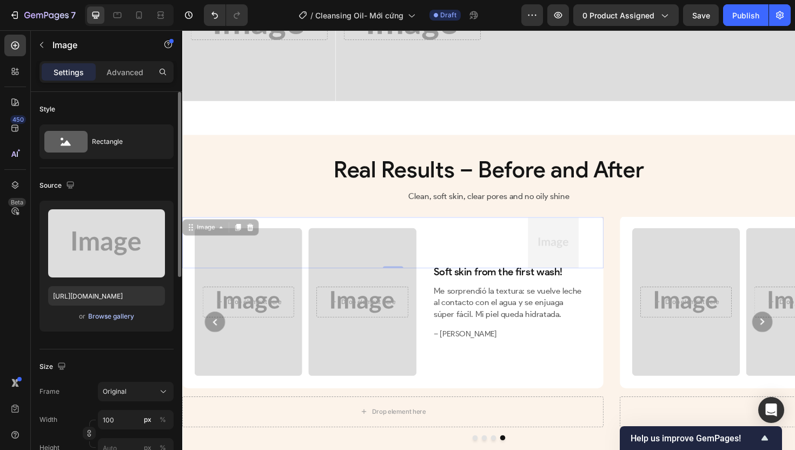
click at [113, 314] on div "Browse gallery" at bounding box center [111, 317] width 46 height 10
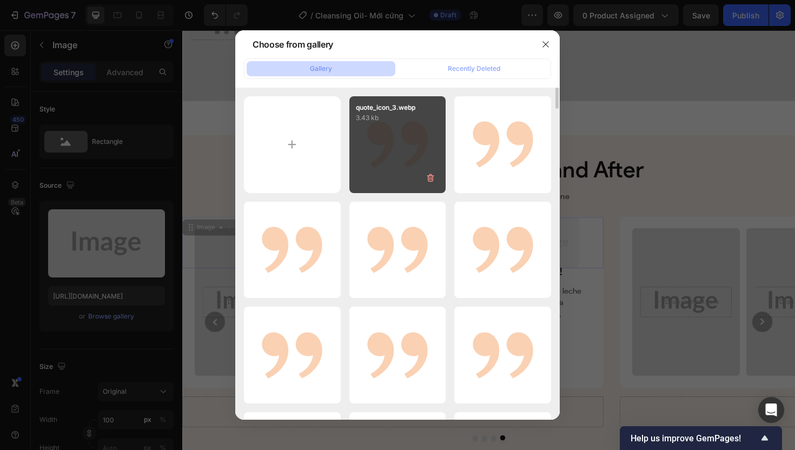
click at [363, 170] on div "quote_icon_3.webp 3.43 kb" at bounding box center [397, 144] width 97 height 97
type input "[URL][DOMAIN_NAME]"
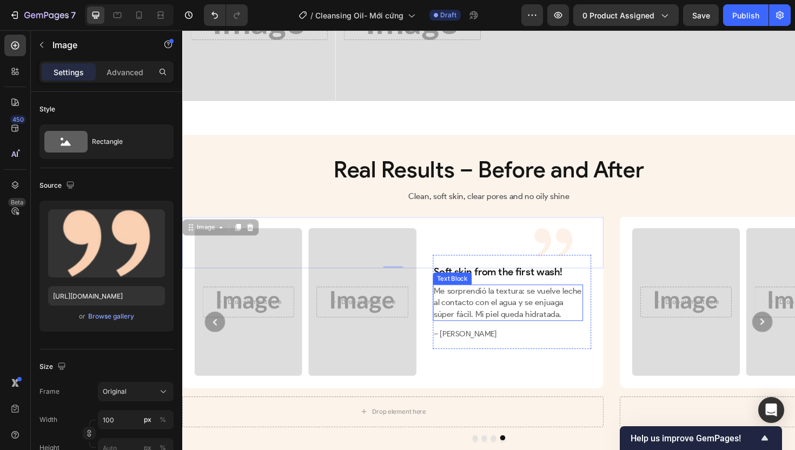
click at [504, 336] on span "Me sorprendió la textura: se vuelve leche al contacto con el agua y se enjuaga …" at bounding box center [527, 318] width 157 height 35
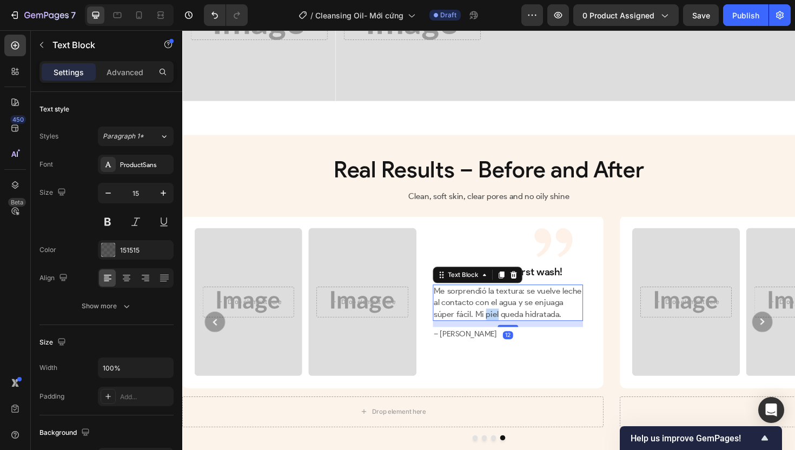
click at [504, 336] on span "Me sorprendió la textura: se vuelve leche al contacto con el agua y se enjuaga …" at bounding box center [527, 318] width 157 height 35
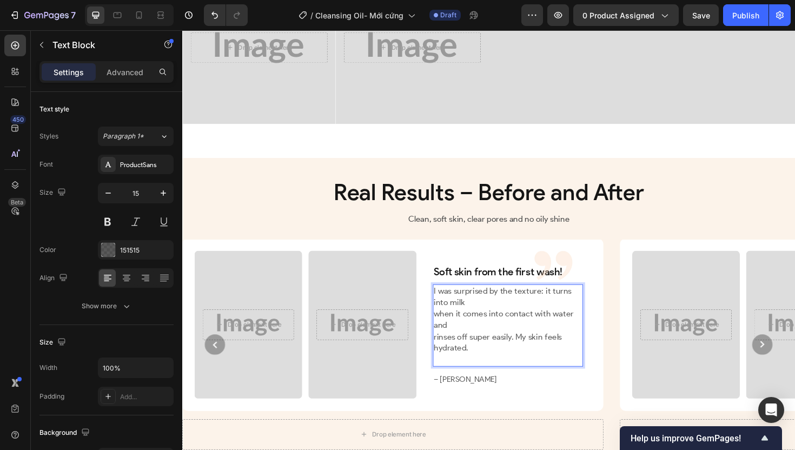
scroll to position [2306, 0]
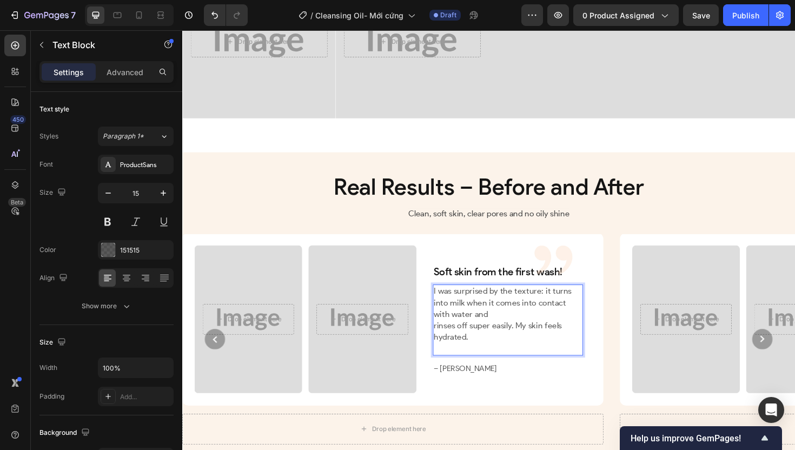
click at [451, 336] on span "I was surprised by the texture: it turns into milk when it comes into contact w…" at bounding box center [522, 318] width 146 height 35
click at [451, 358] on span "rinses off super easily. My skin feels hydrated." at bounding box center [517, 349] width 136 height 23
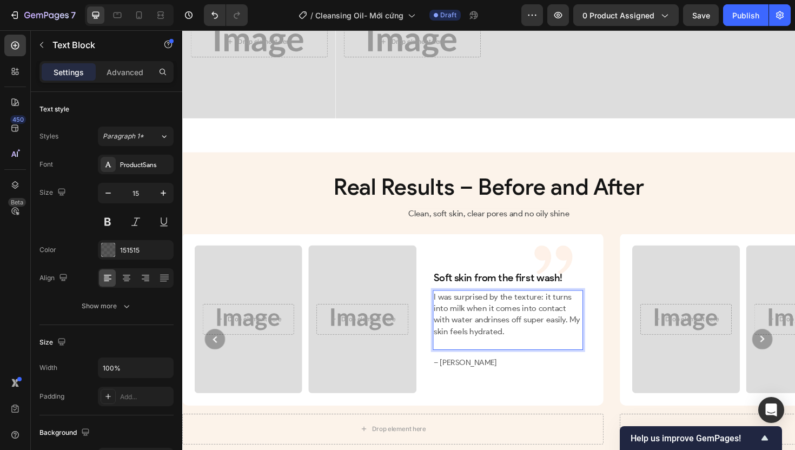
scroll to position [2313, 0]
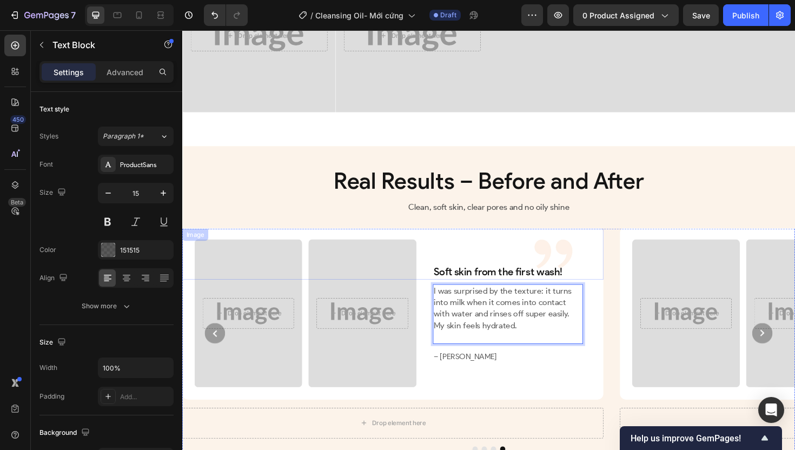
click at [439, 280] on div at bounding box center [392, 267] width 420 height 54
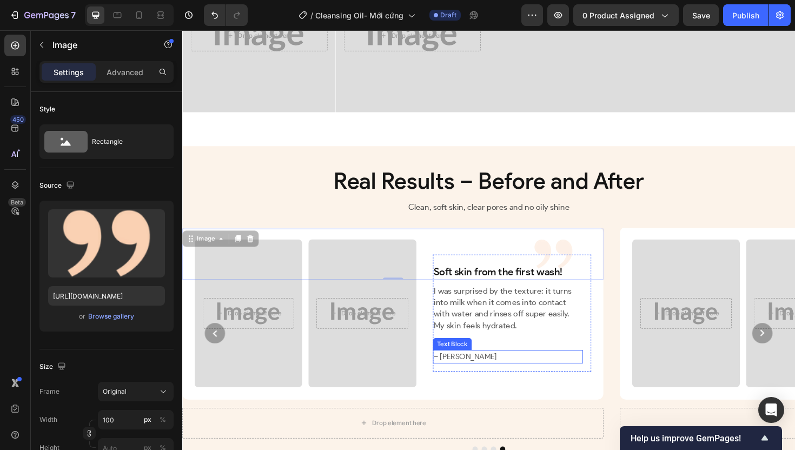
click at [474, 382] on p "– [PERSON_NAME]" at bounding box center [527, 376] width 157 height 12
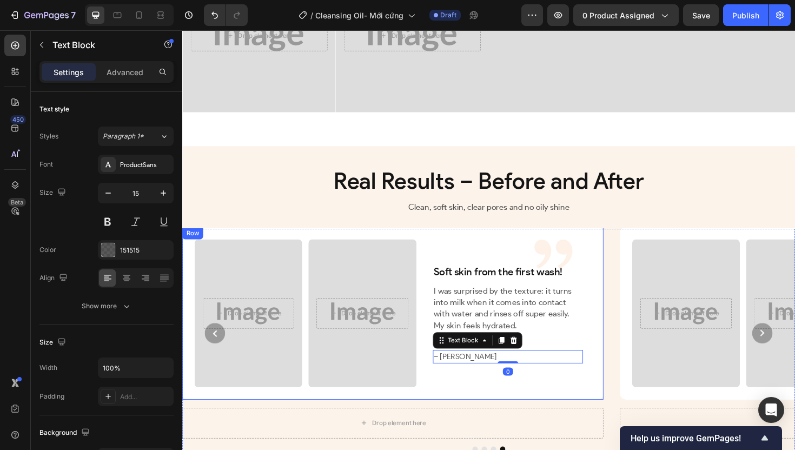
click at [560, 421] on div "Drop element here Hero Banner Drop element here Hero Banner Row Soft skin from …" at bounding box center [405, 330] width 446 height 182
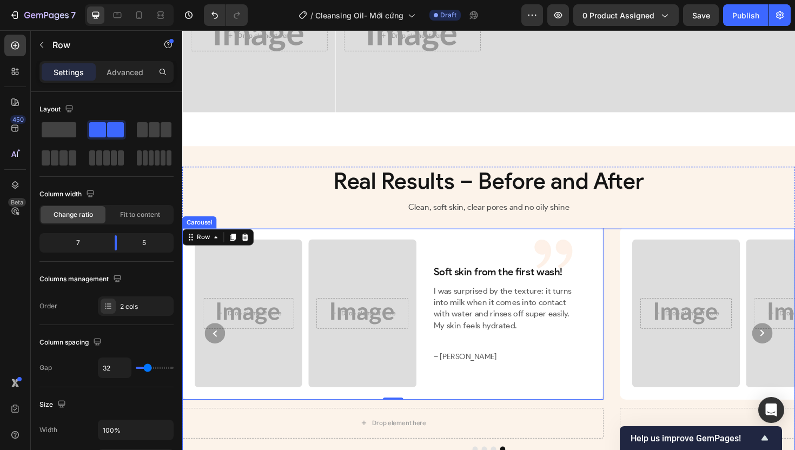
click at [786, 362] on circle "Carousel Next Arrow" at bounding box center [797, 351] width 22 height 22
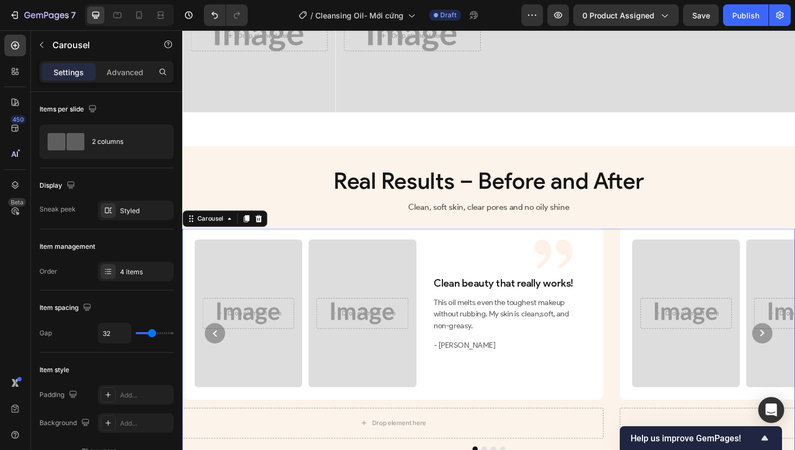
click at [786, 362] on circle "Carousel Next Arrow" at bounding box center [797, 351] width 22 height 22
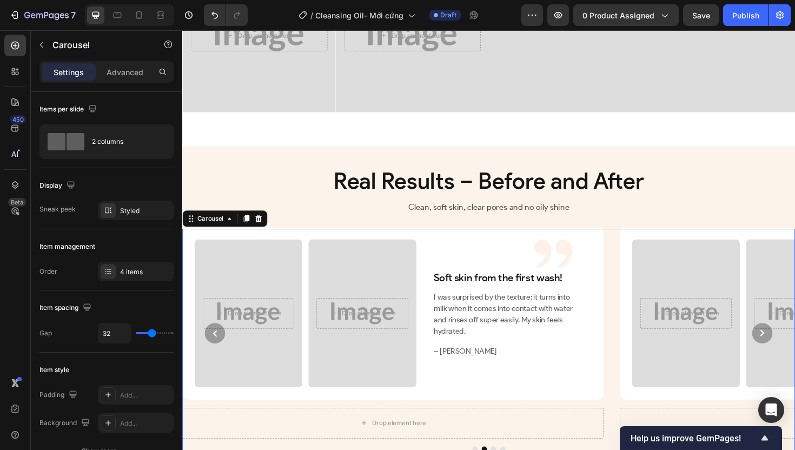
click at [786, 362] on circle "Carousel Next Arrow" at bounding box center [797, 351] width 22 height 22
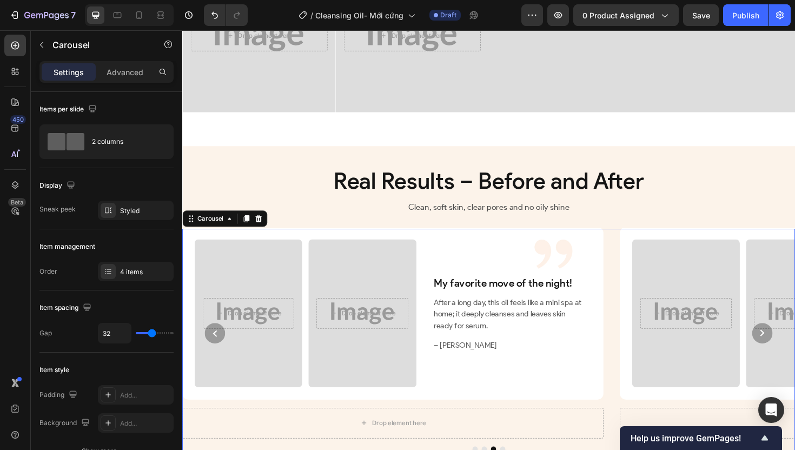
click at [786, 362] on circle "Carousel Next Arrow" at bounding box center [797, 351] width 22 height 22
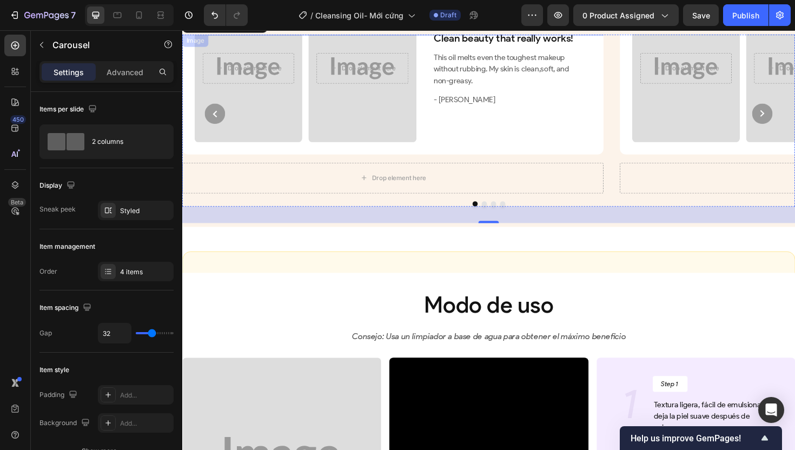
scroll to position [2535, 0]
